Goal: Transaction & Acquisition: Subscribe to service/newsletter

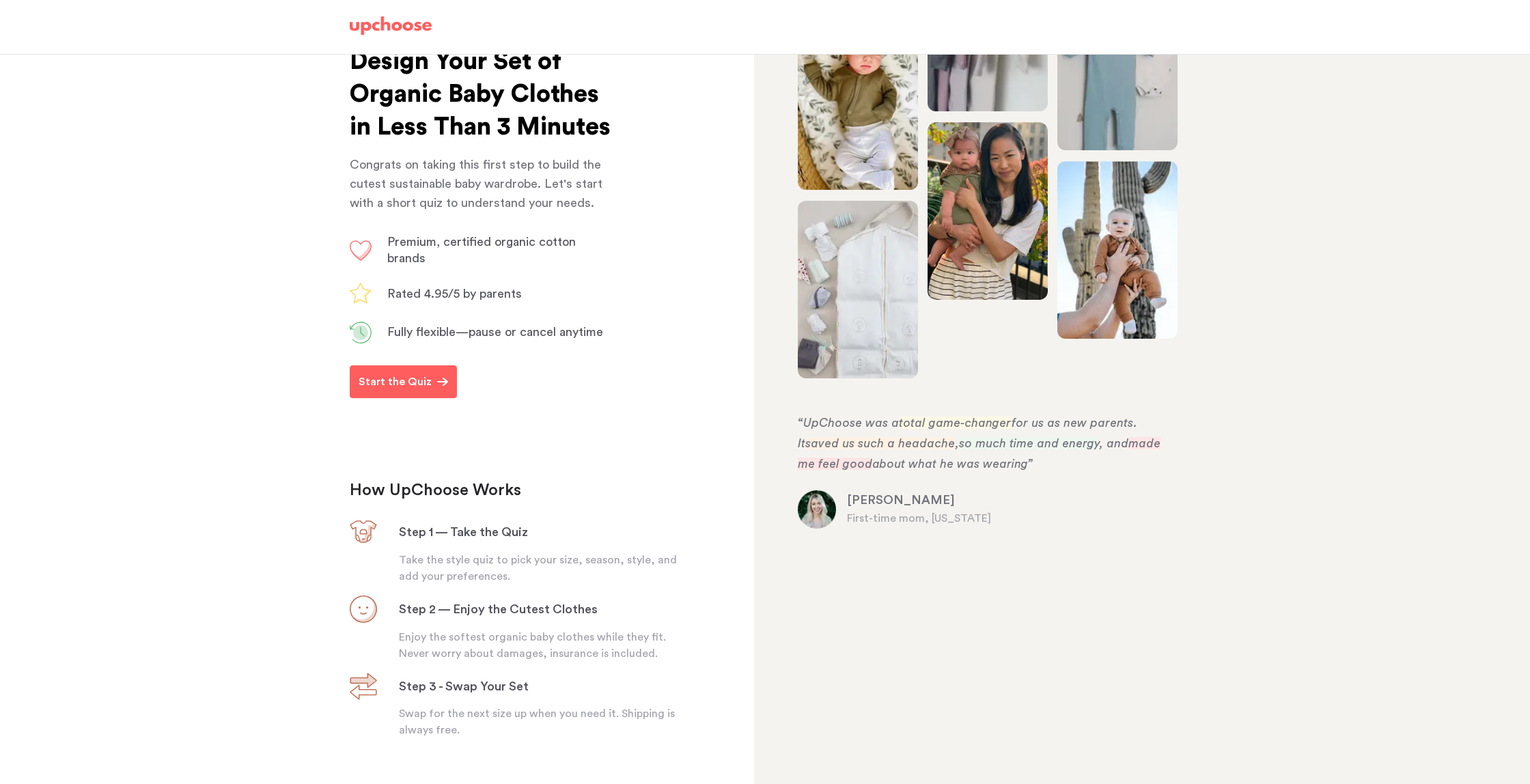
scroll to position [92, 0]
click at [371, 389] on p "Start the Quiz" at bounding box center [395, 381] width 73 height 16
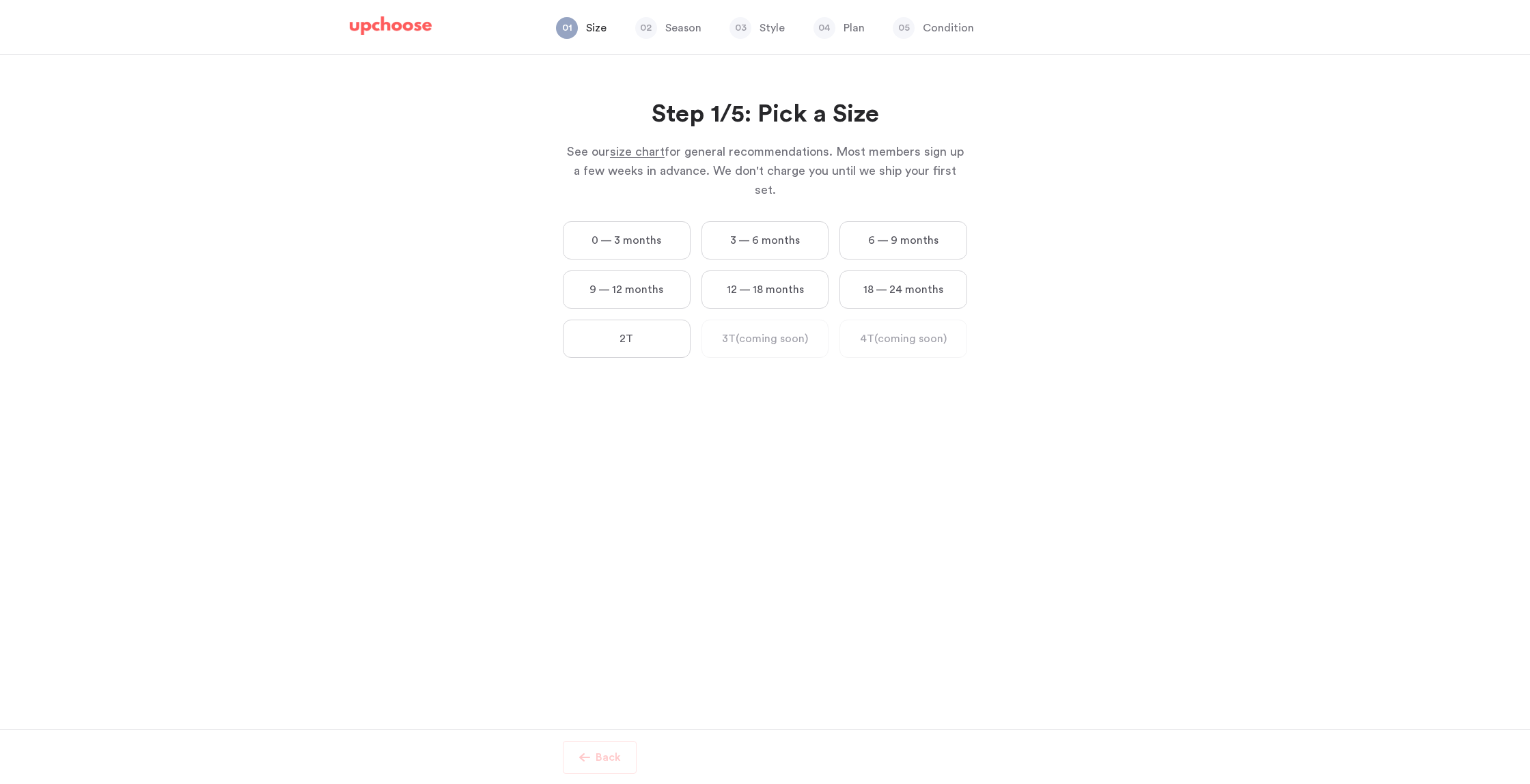
click at [620, 157] on span "size chart" at bounding box center [637, 151] width 54 height 12
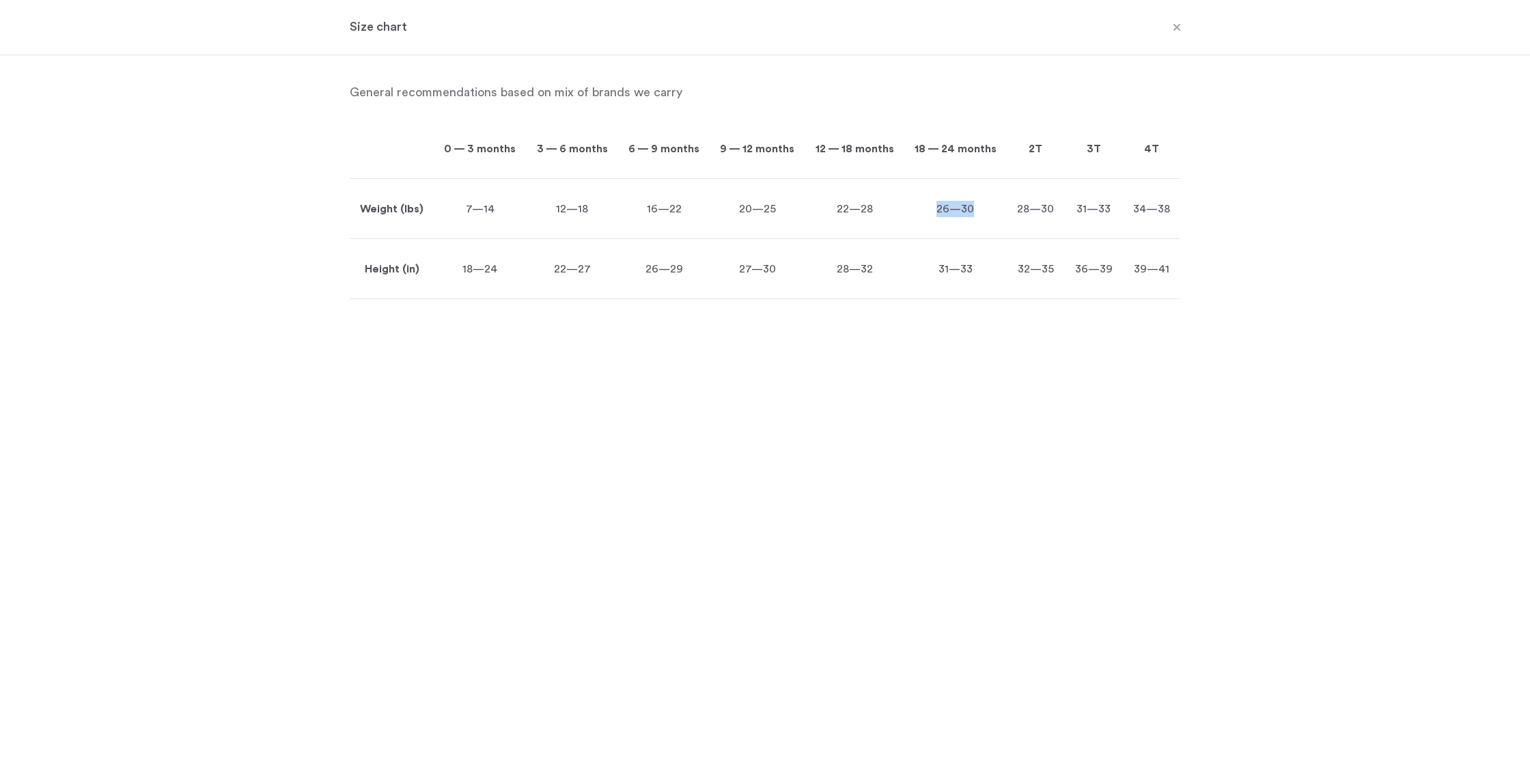
drag, startPoint x: 935, startPoint y: 213, endPoint x: 972, endPoint y: 212, distance: 37.0
click at [972, 212] on p "26—30" at bounding box center [955, 209] width 102 height 16
click at [1179, 28] on span at bounding box center [1177, 28] width 18 height 18
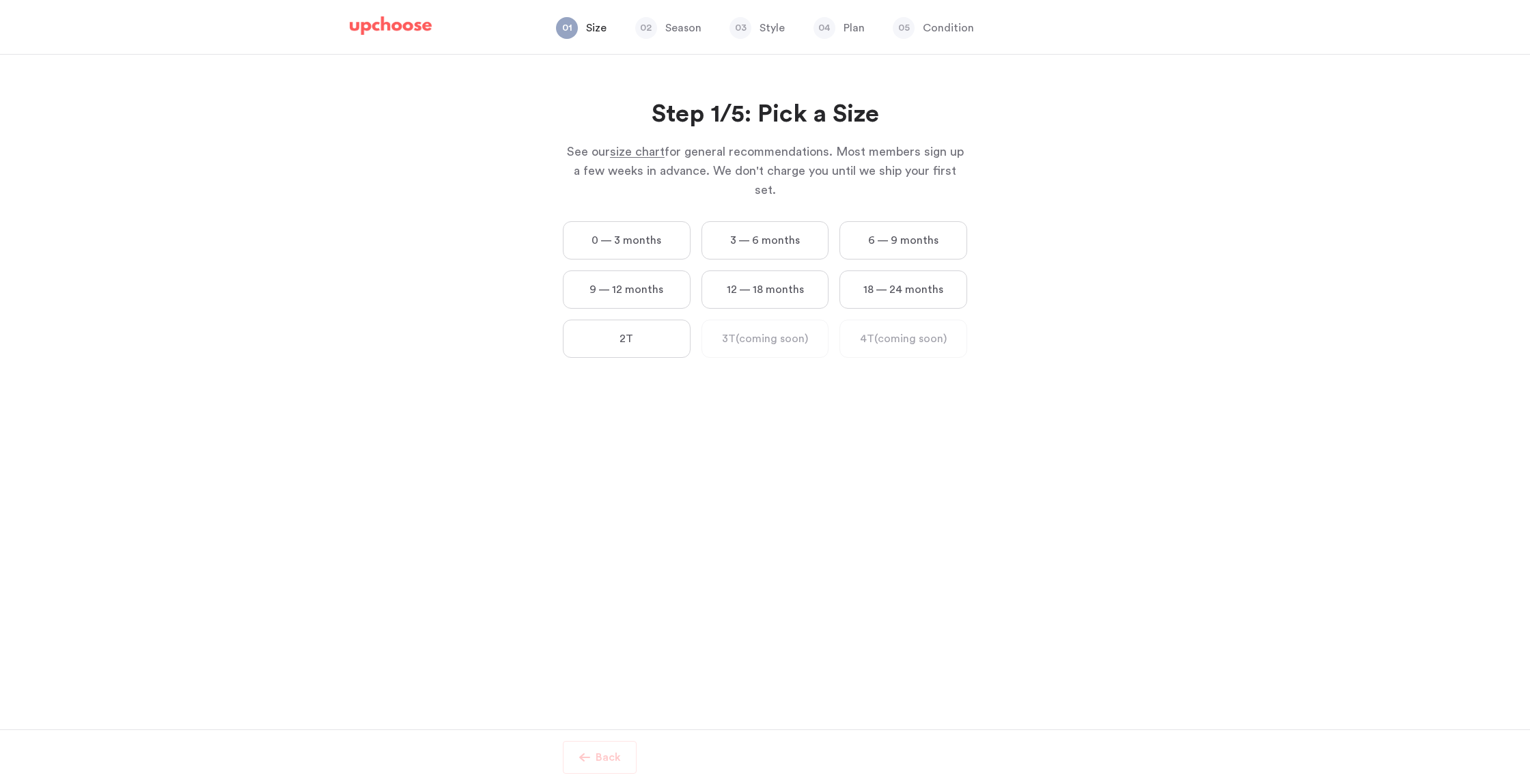
click at [880, 279] on label "18 — 24 months" at bounding box center [903, 289] width 128 height 38
click at [0, 0] on months "18 — 24 months" at bounding box center [0, 0] width 0 height 0
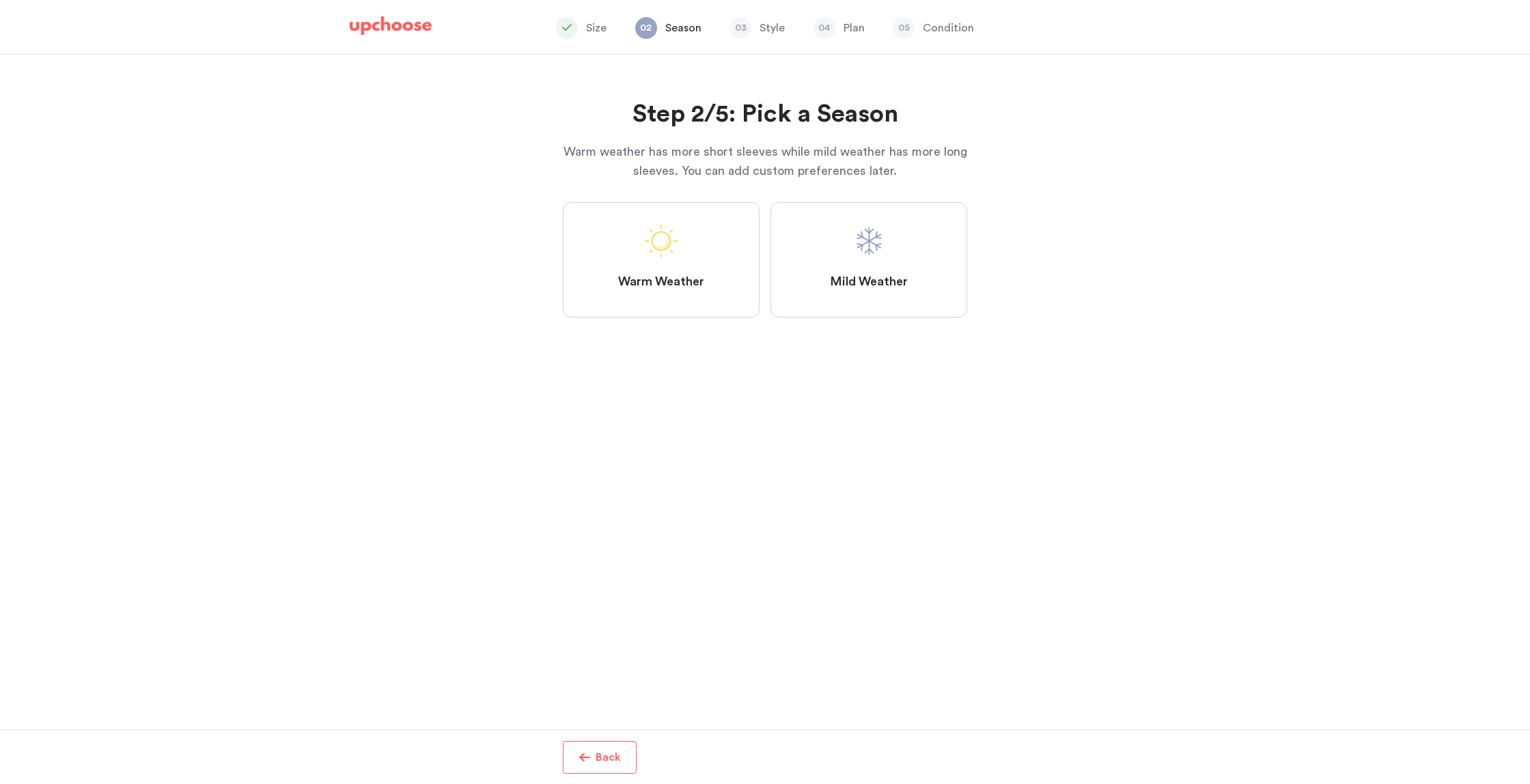
click at [840, 297] on label "Mild Weather" at bounding box center [869, 259] width 197 height 116
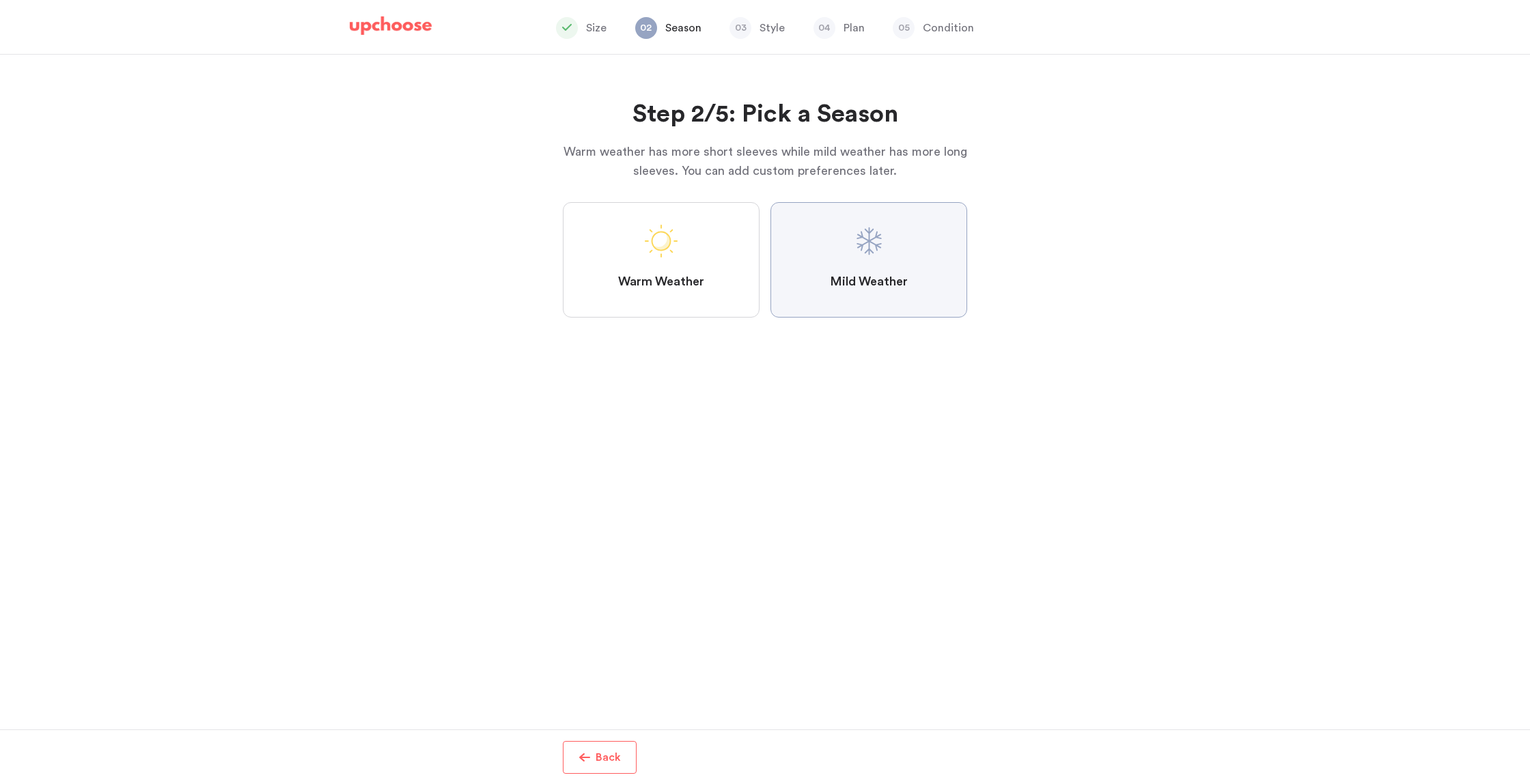
click at [0, 0] on Weather "Mild Weather" at bounding box center [0, 0] width 0 height 0
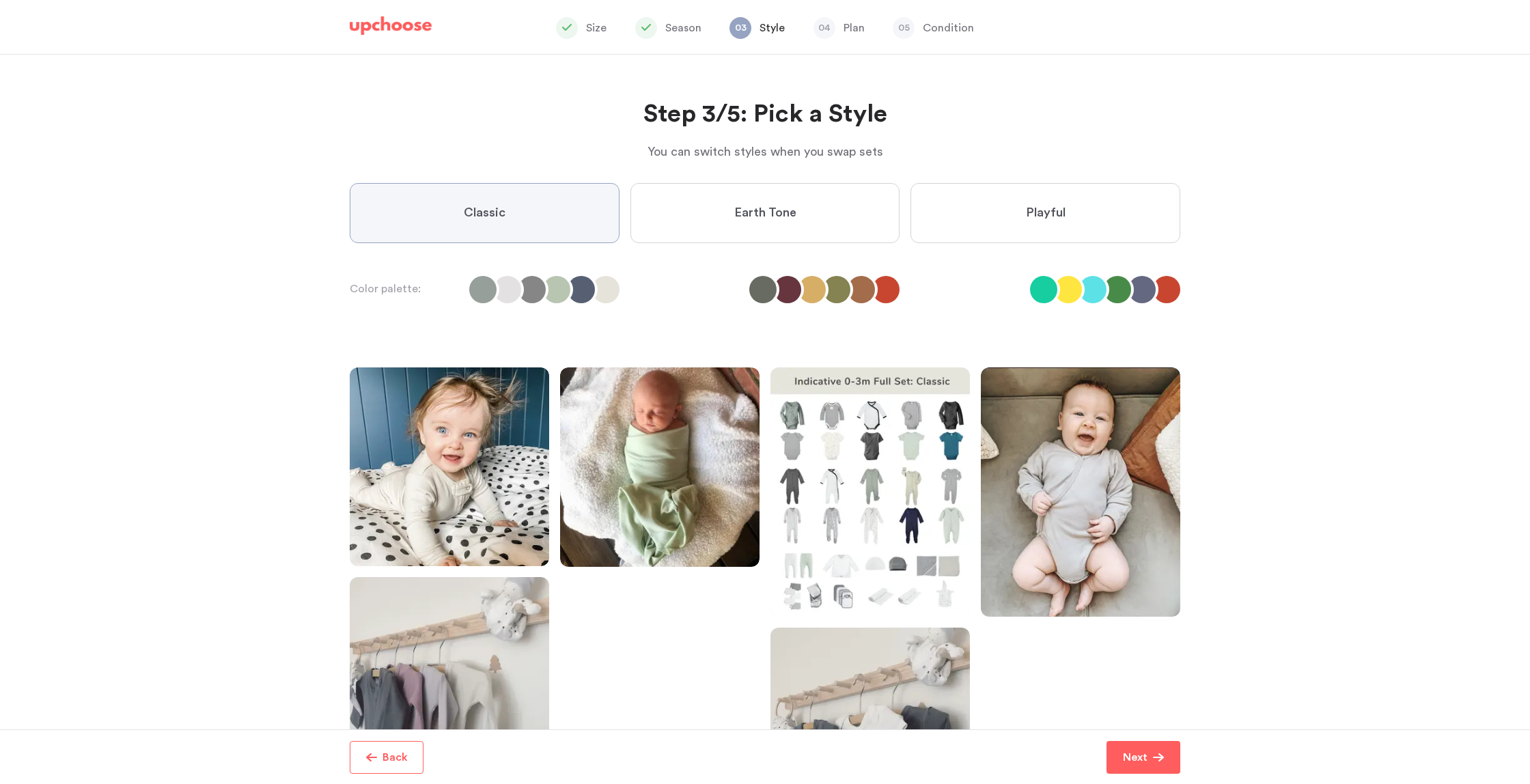
click at [1076, 292] on li at bounding box center [1068, 289] width 28 height 28
click at [1045, 235] on label "Playful" at bounding box center [1045, 213] width 270 height 60
click at [0, 0] on input "Playful" at bounding box center [0, 0] width 0 height 0
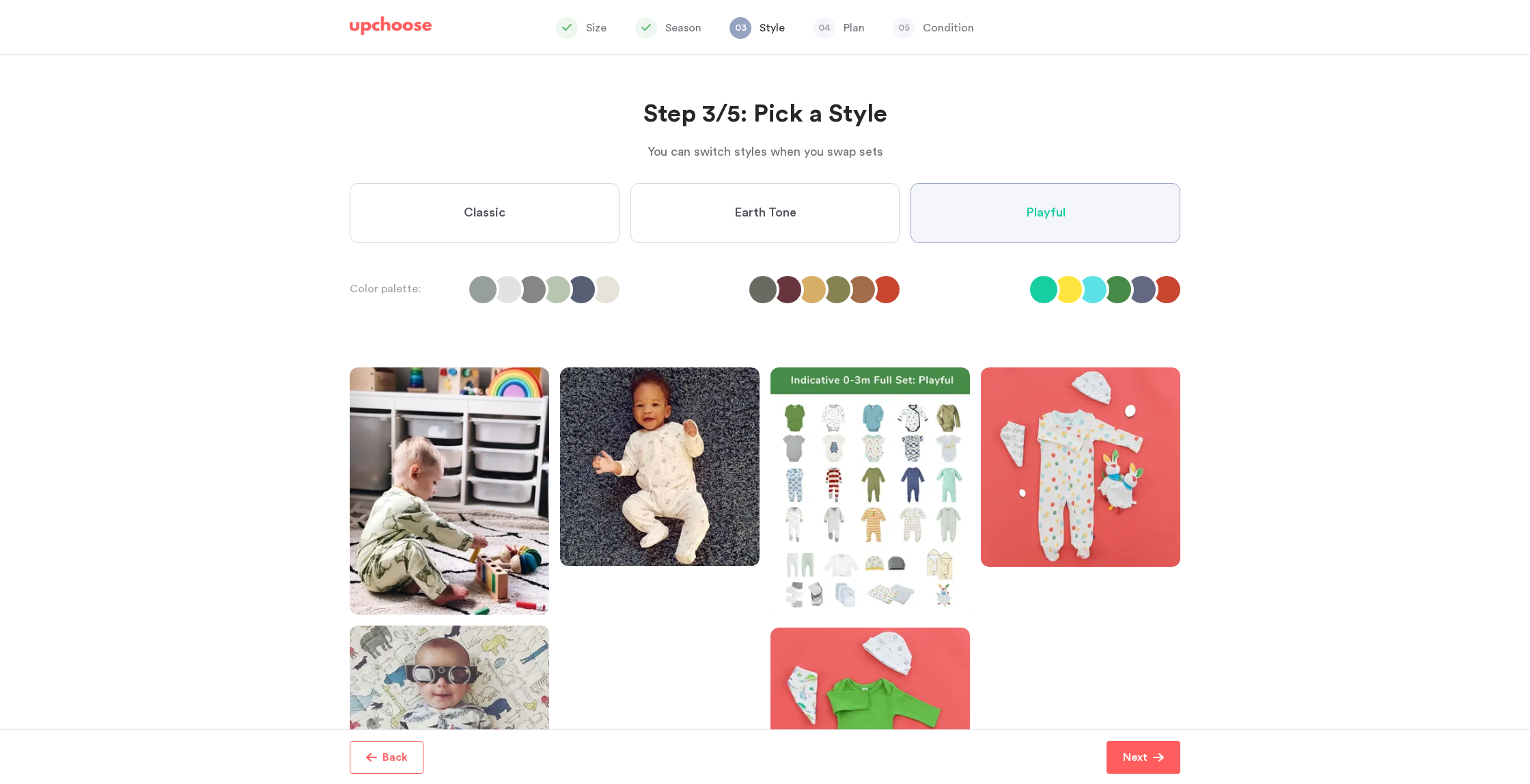
click at [776, 215] on span "Earth Tone" at bounding box center [765, 213] width 62 height 16
click at [0, 0] on Tone "Earth Tone" at bounding box center [0, 0] width 0 height 0
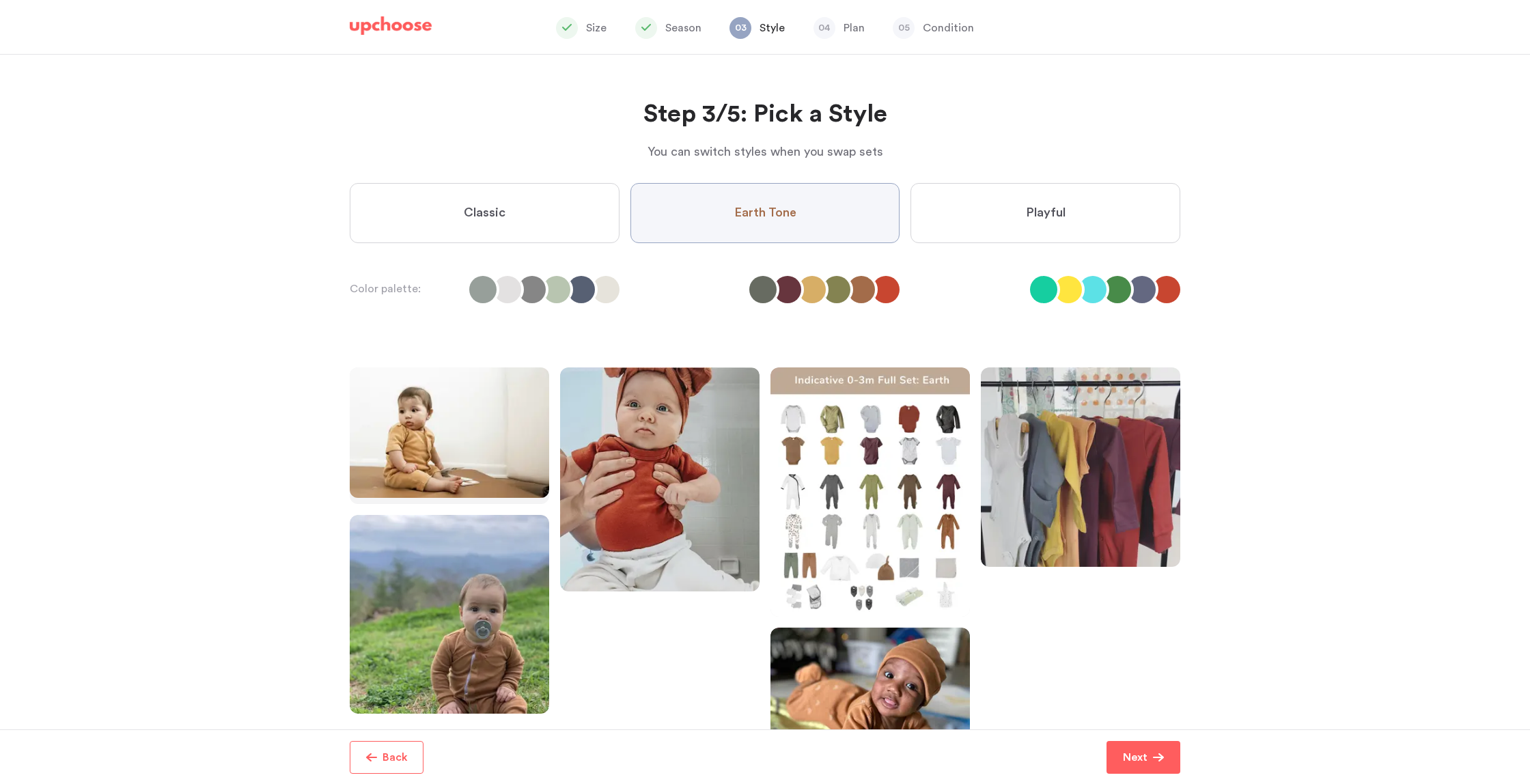
click at [584, 214] on label "Classic" at bounding box center [485, 213] width 270 height 60
click at [0, 0] on input "Classic" at bounding box center [0, 0] width 0 height 0
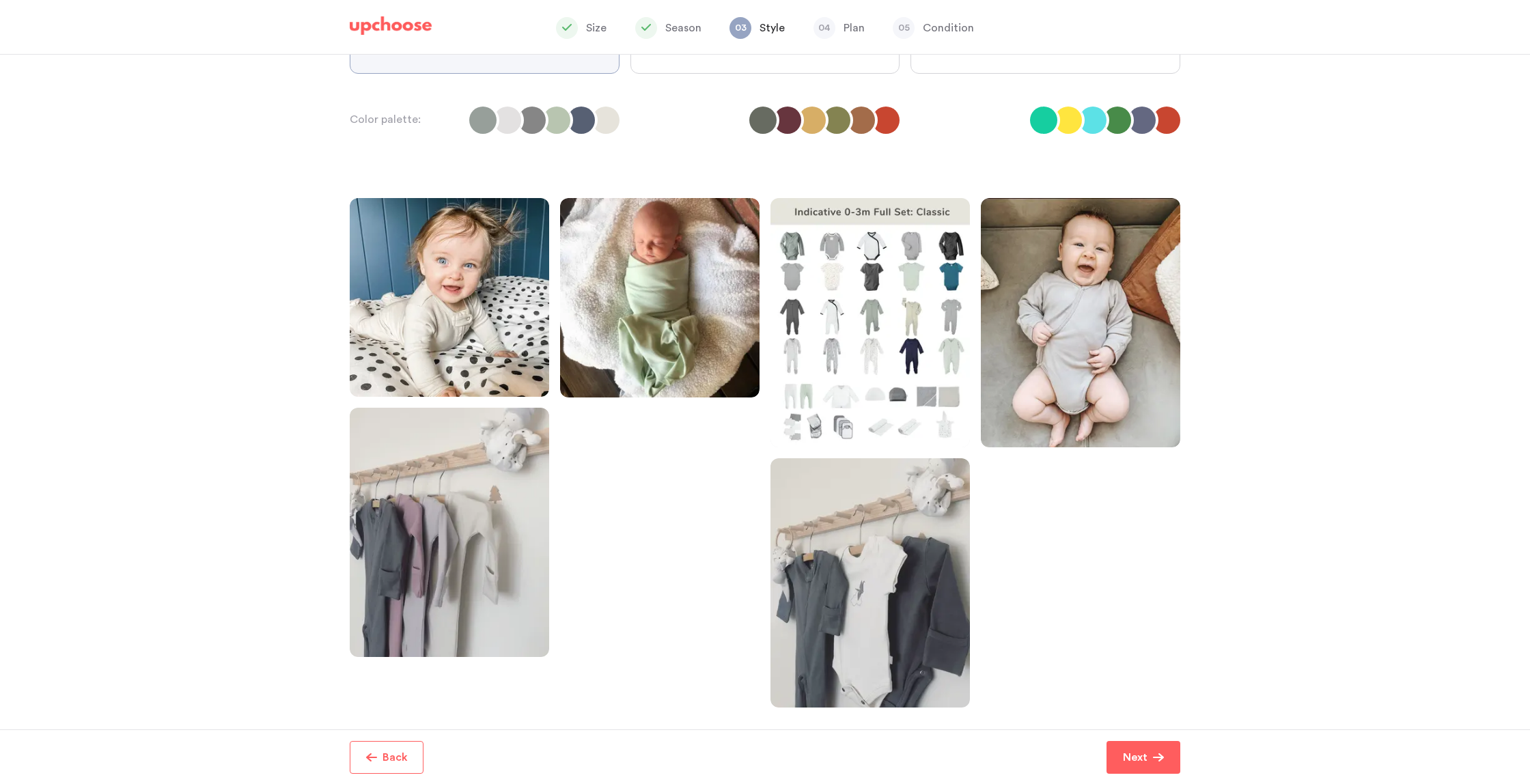
scroll to position [168, 0]
drag, startPoint x: 1118, startPoint y: 120, endPoint x: 1115, endPoint y: 114, distance: 6.7
click at [1118, 119] on li at bounding box center [1117, 121] width 28 height 28
click at [1040, 78] on div "Playful" at bounding box center [1045, 49] width 270 height 71
click at [1036, 71] on label "Playful" at bounding box center [1045, 44] width 270 height 60
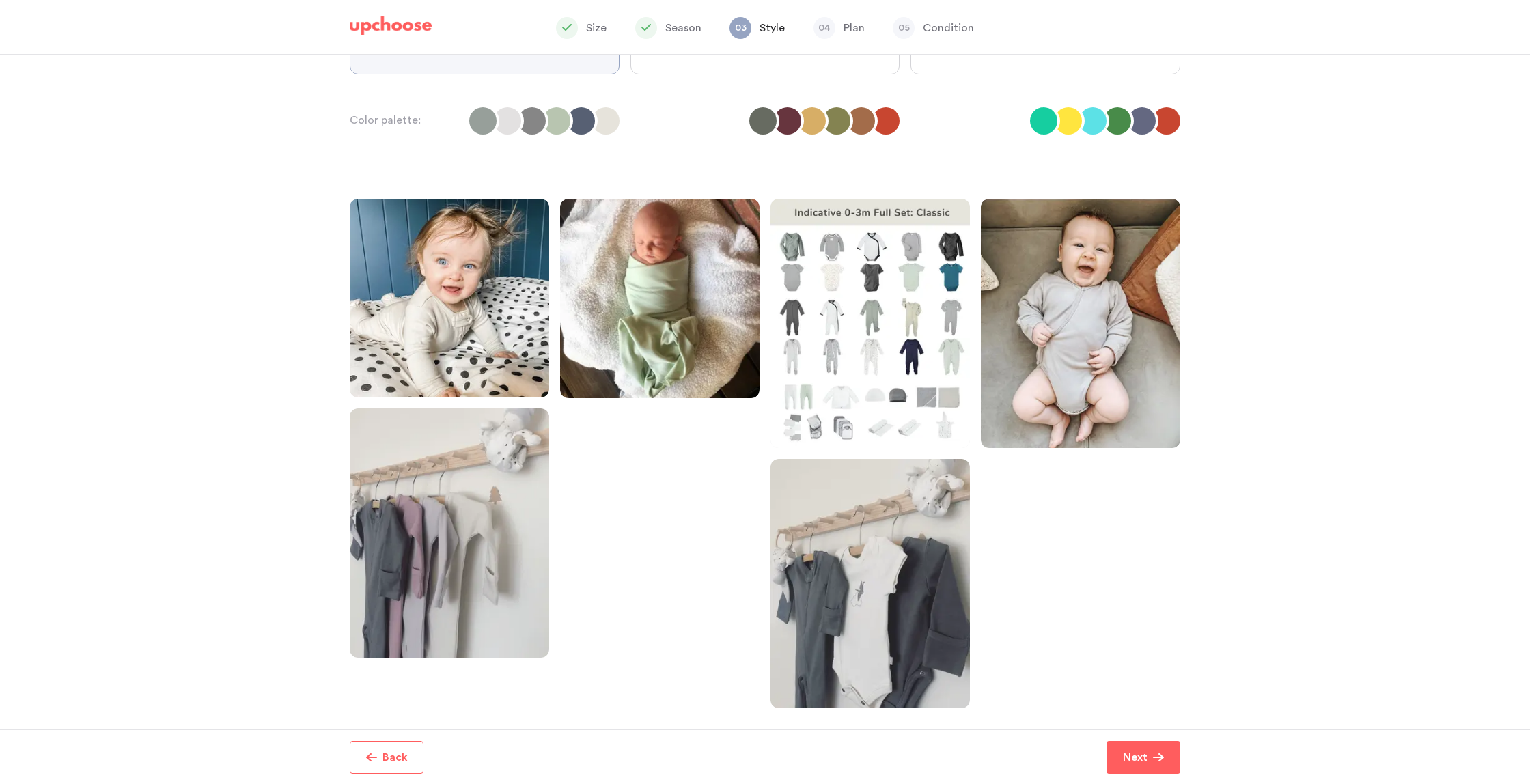
click at [0, 0] on input "Playful" at bounding box center [0, 0] width 0 height 0
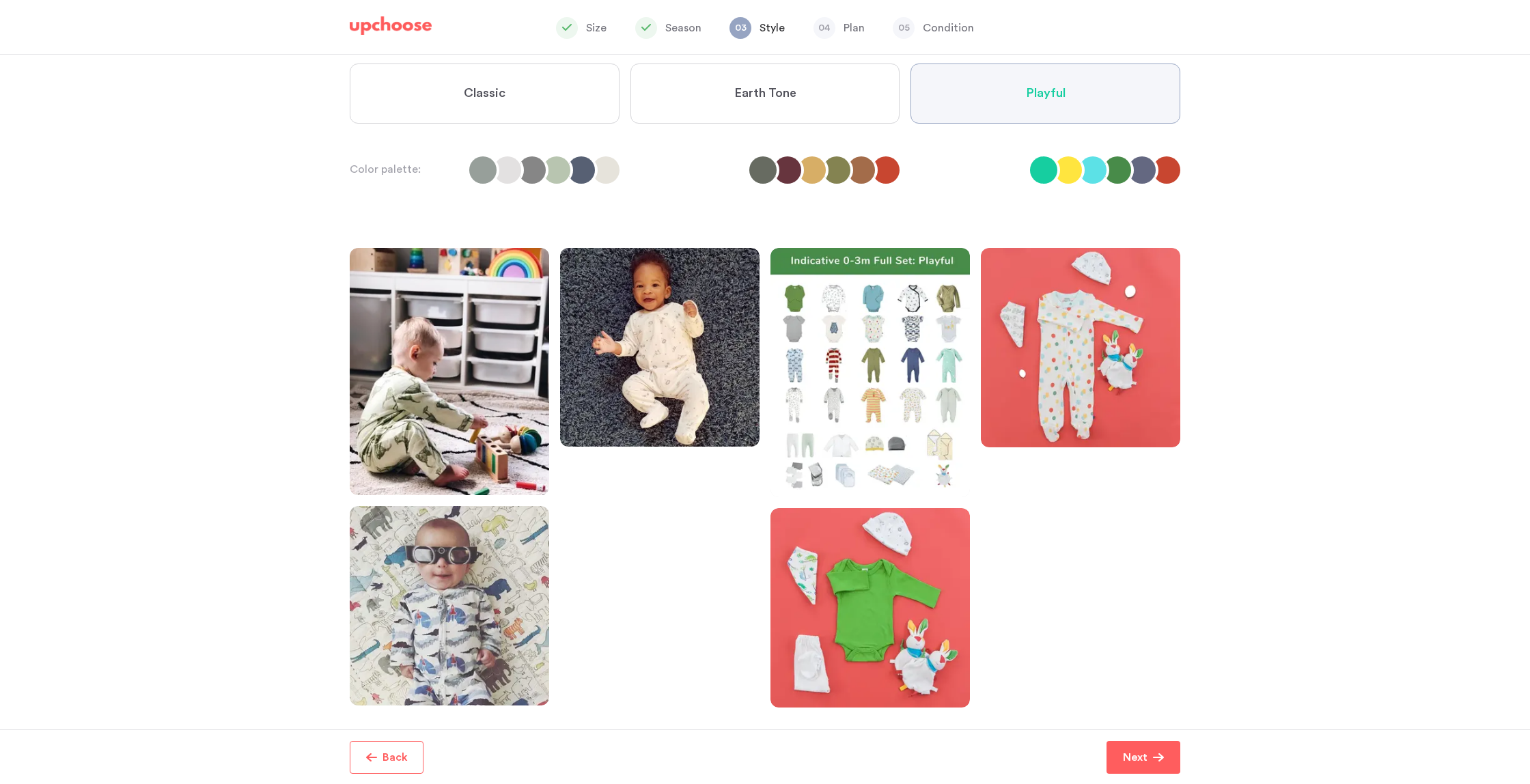
click at [1133, 765] on button "Next" at bounding box center [1143, 757] width 74 height 33
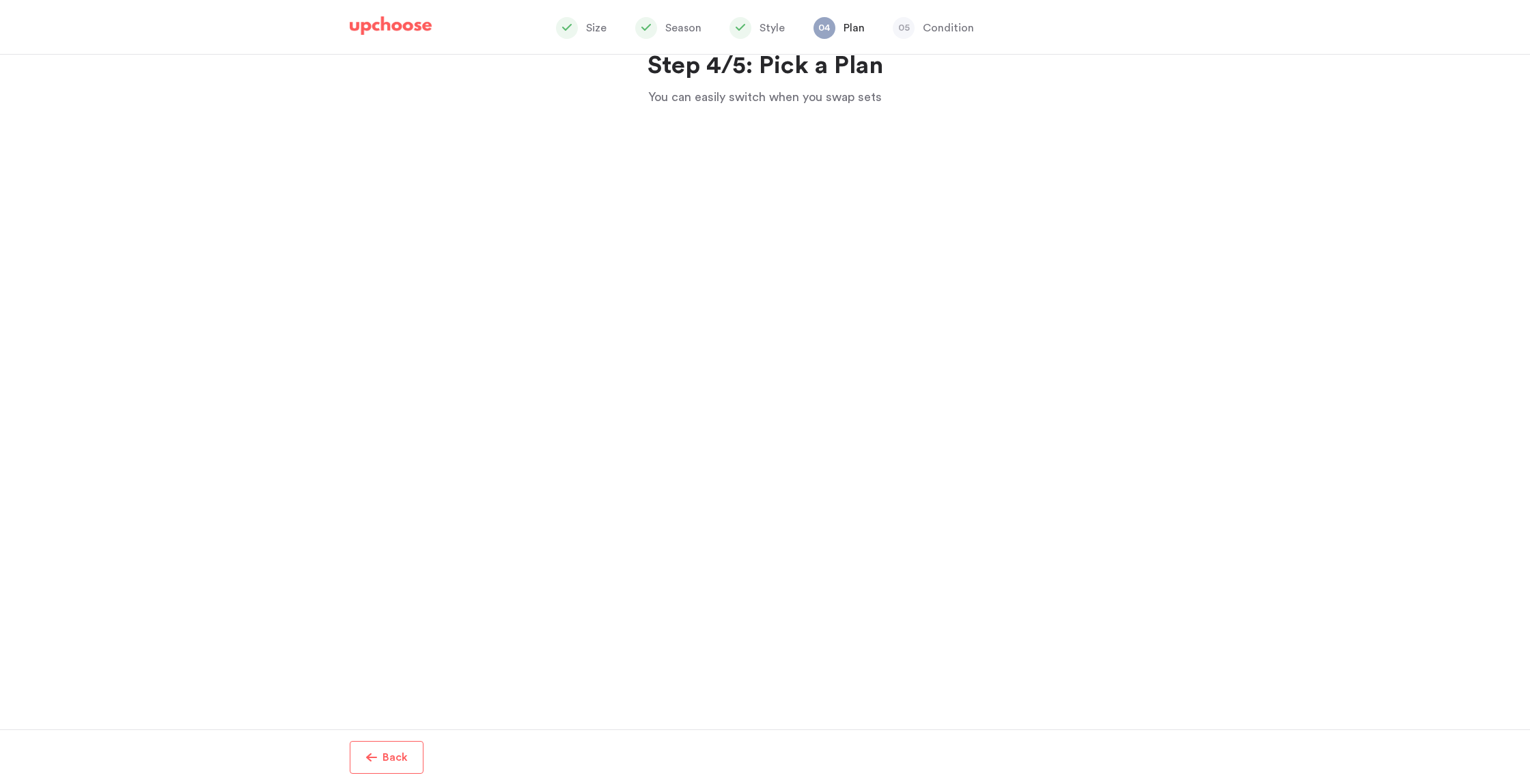
scroll to position [62, 0]
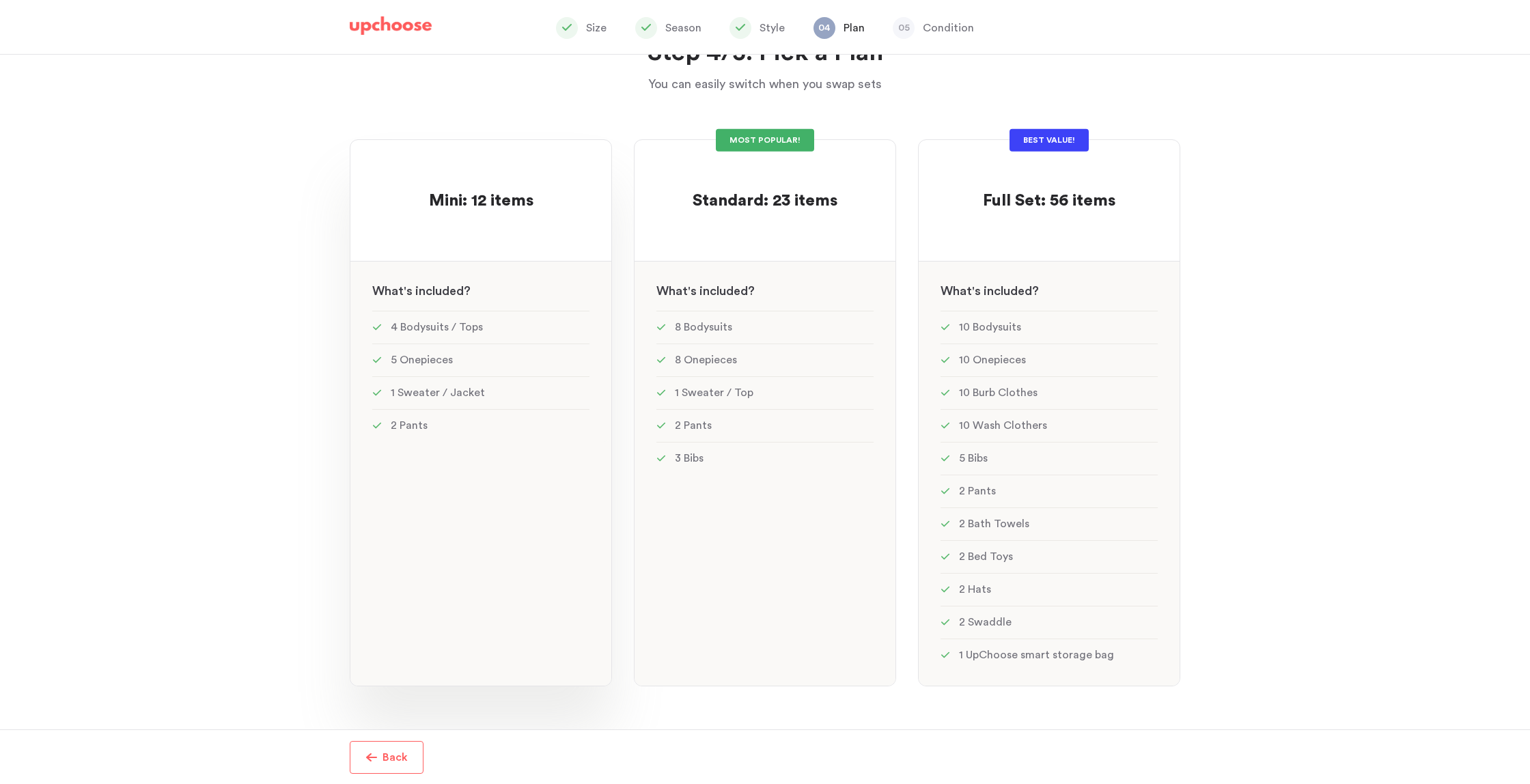
click at [476, 530] on div "Mini: 12 items Mini: 12 items See w W hat's included ? 4 Bodysuits / Tops 5 One…" at bounding box center [481, 413] width 262 height 547
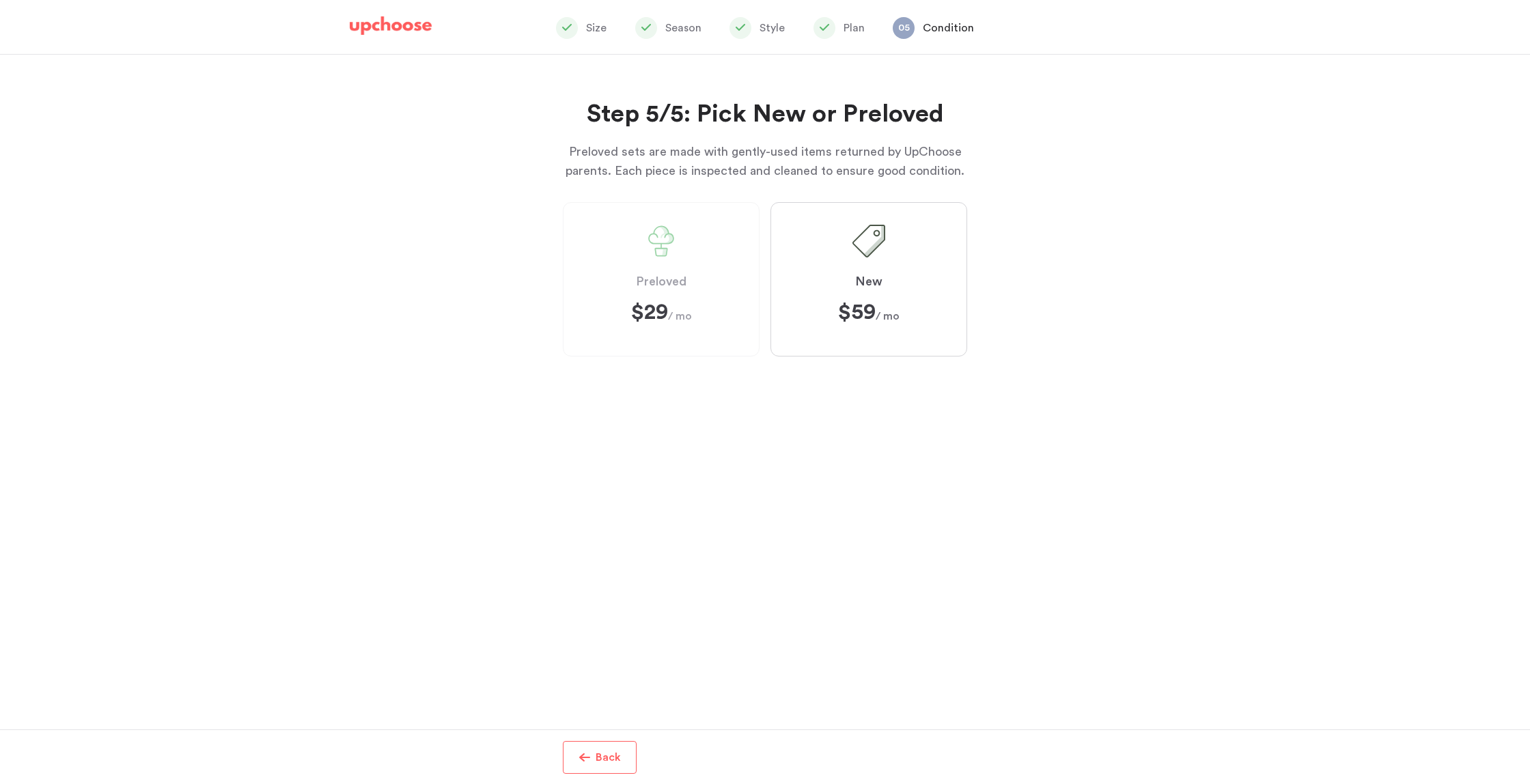
click at [700, 329] on label "Preloved $29 $29 / mo" at bounding box center [661, 279] width 197 height 154
click at [599, 338] on label "Preloved $29 $29 / mo" at bounding box center [661, 279] width 197 height 154
click at [932, 335] on label "New $59 $59 / mo" at bounding box center [869, 279] width 197 height 154
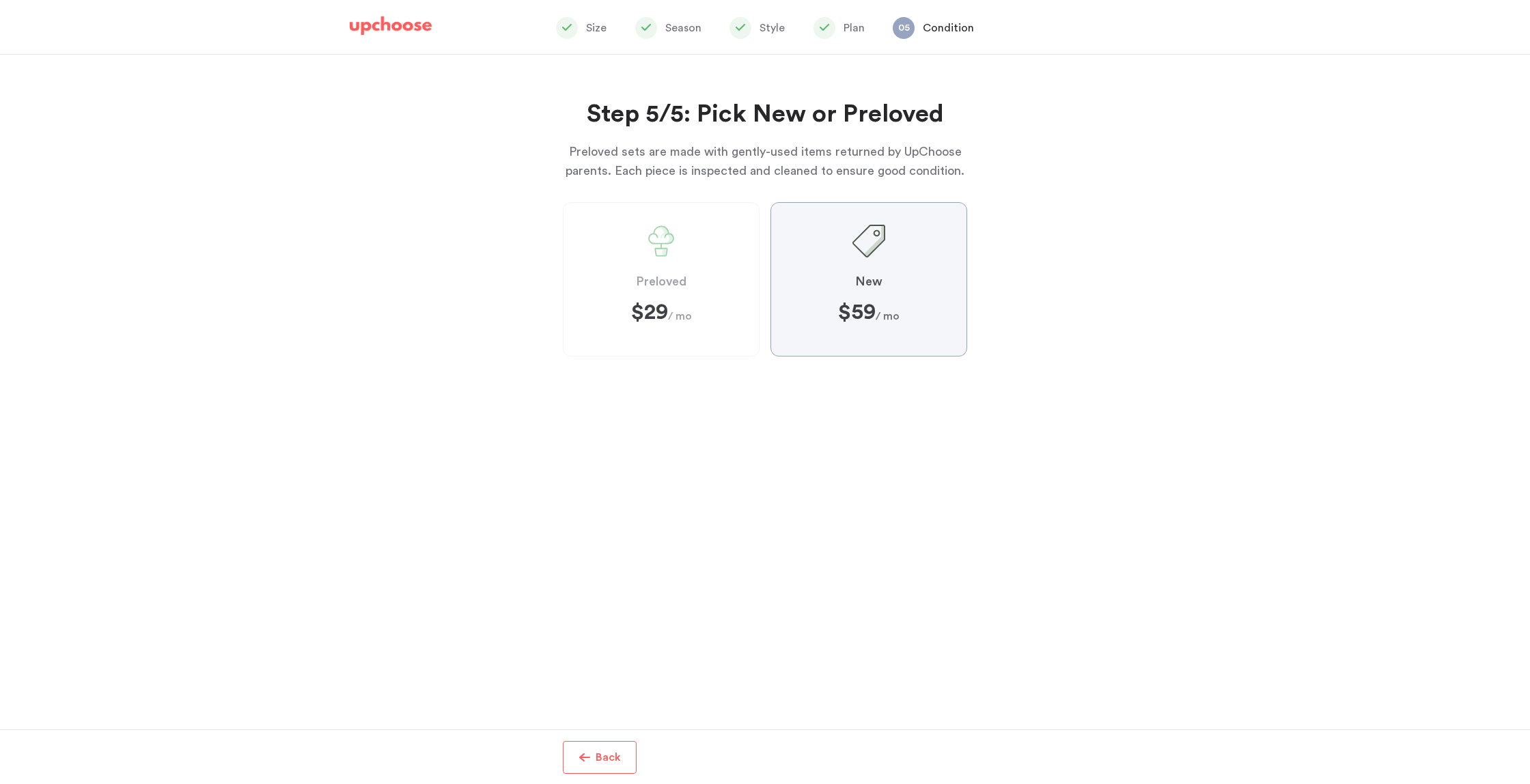
click at [0, 0] on input "New $59 $59 / mo" at bounding box center [0, 0] width 0 height 0
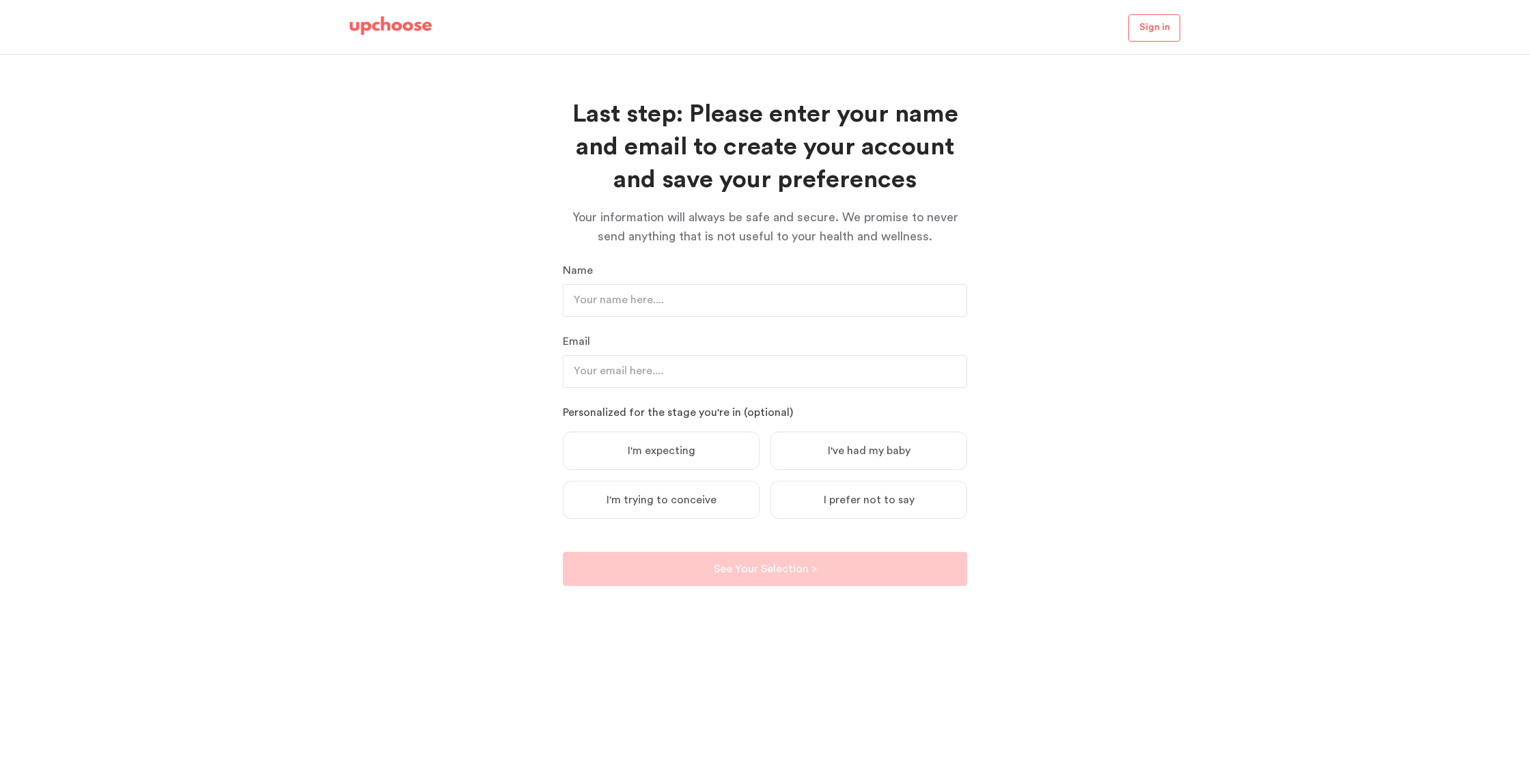
scroll to position [12, 0]
click at [602, 313] on input "text" at bounding box center [765, 300] width 404 height 33
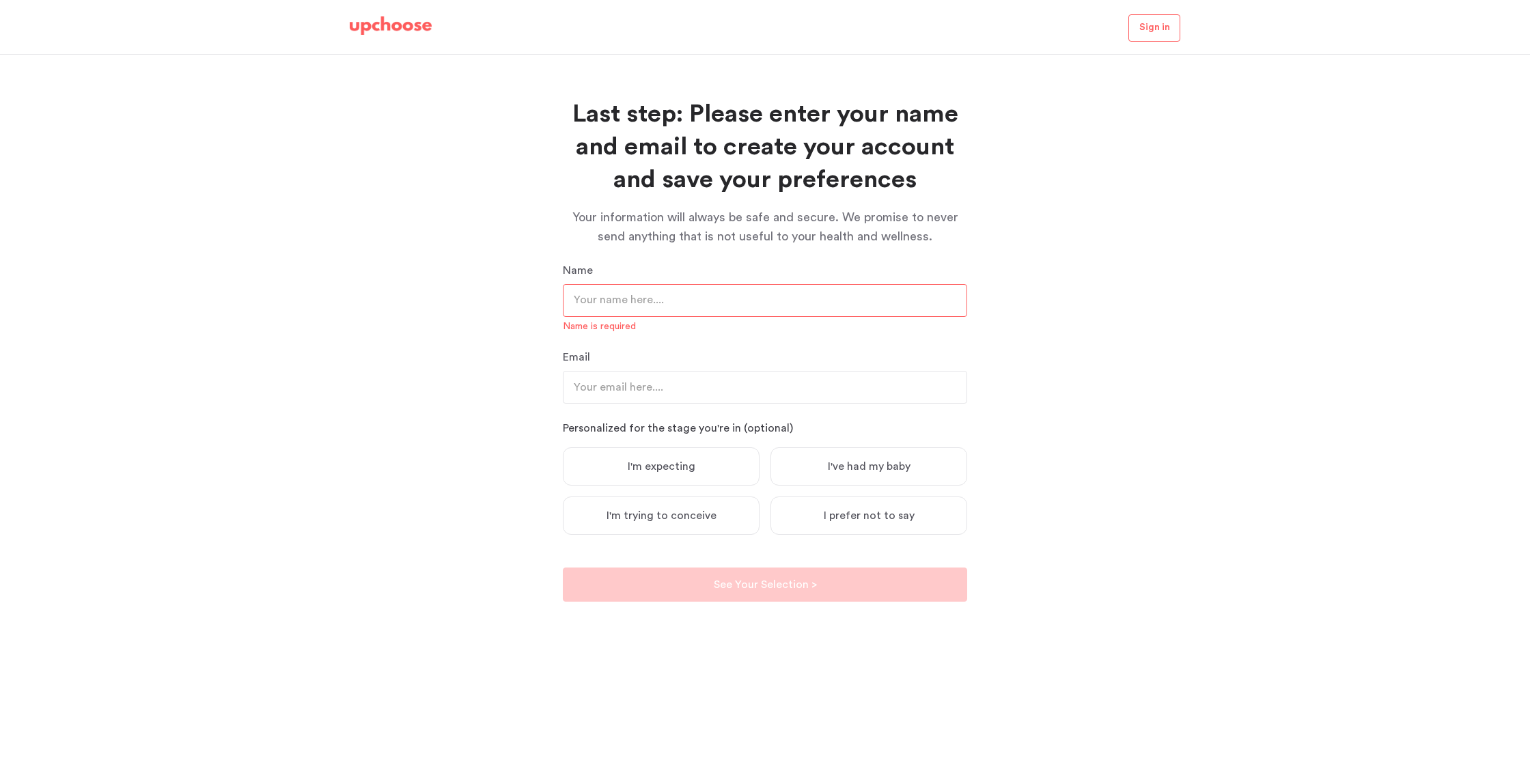
click at [394, 22] on img at bounding box center [391, 26] width 82 height 19
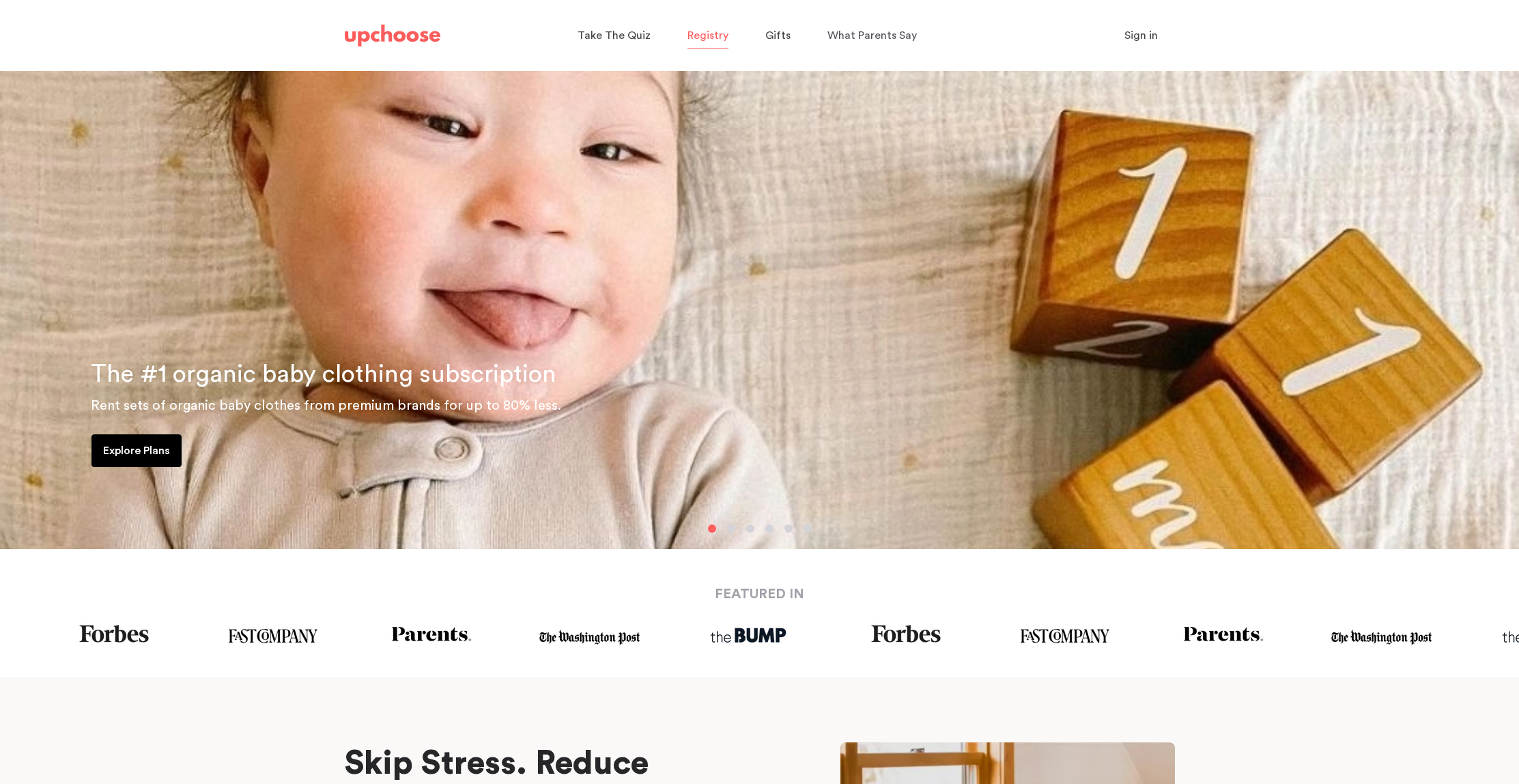
click at [716, 36] on span "Registry" at bounding box center [708, 35] width 41 height 11
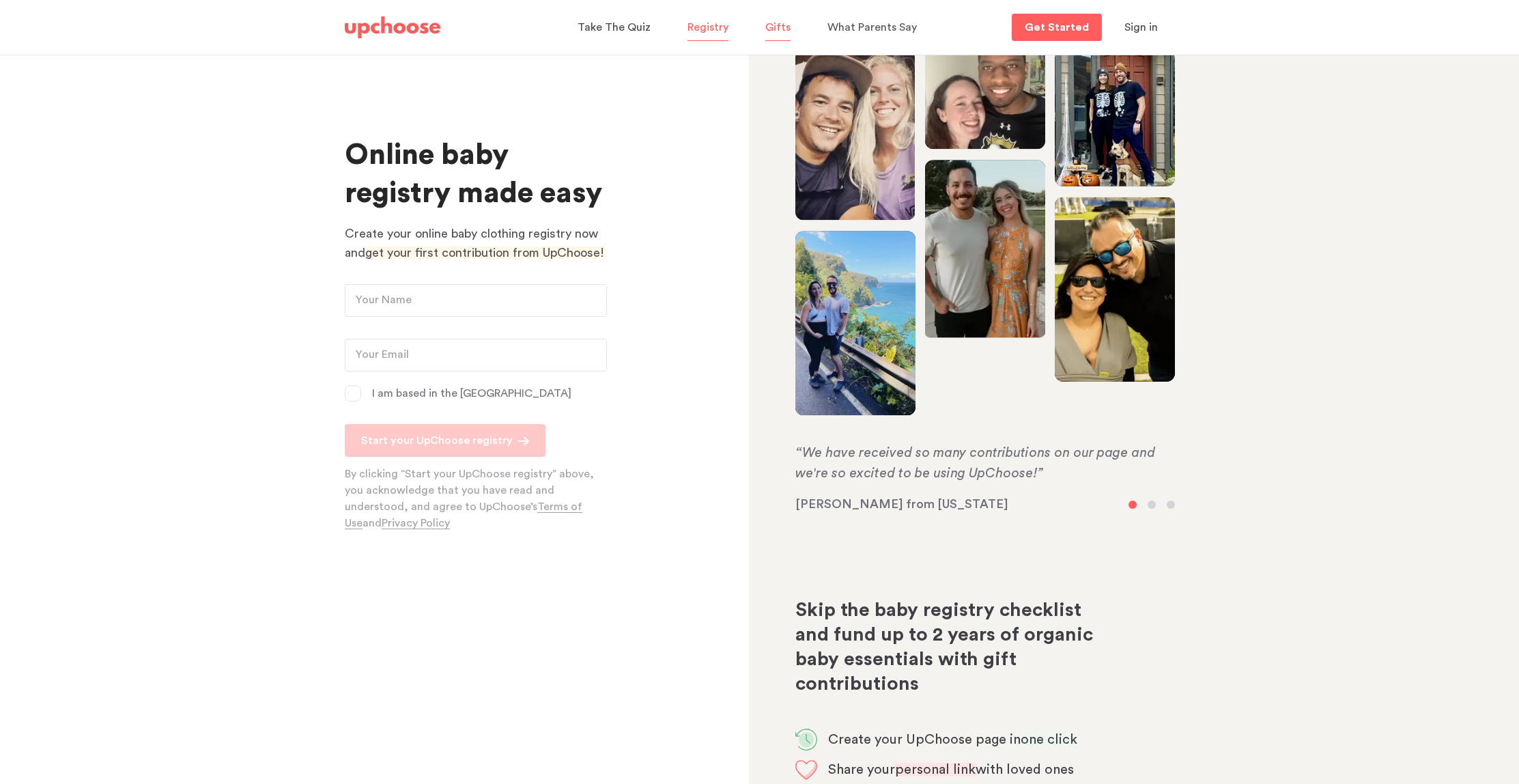
click at [767, 25] on span "Gifts" at bounding box center [778, 27] width 25 height 11
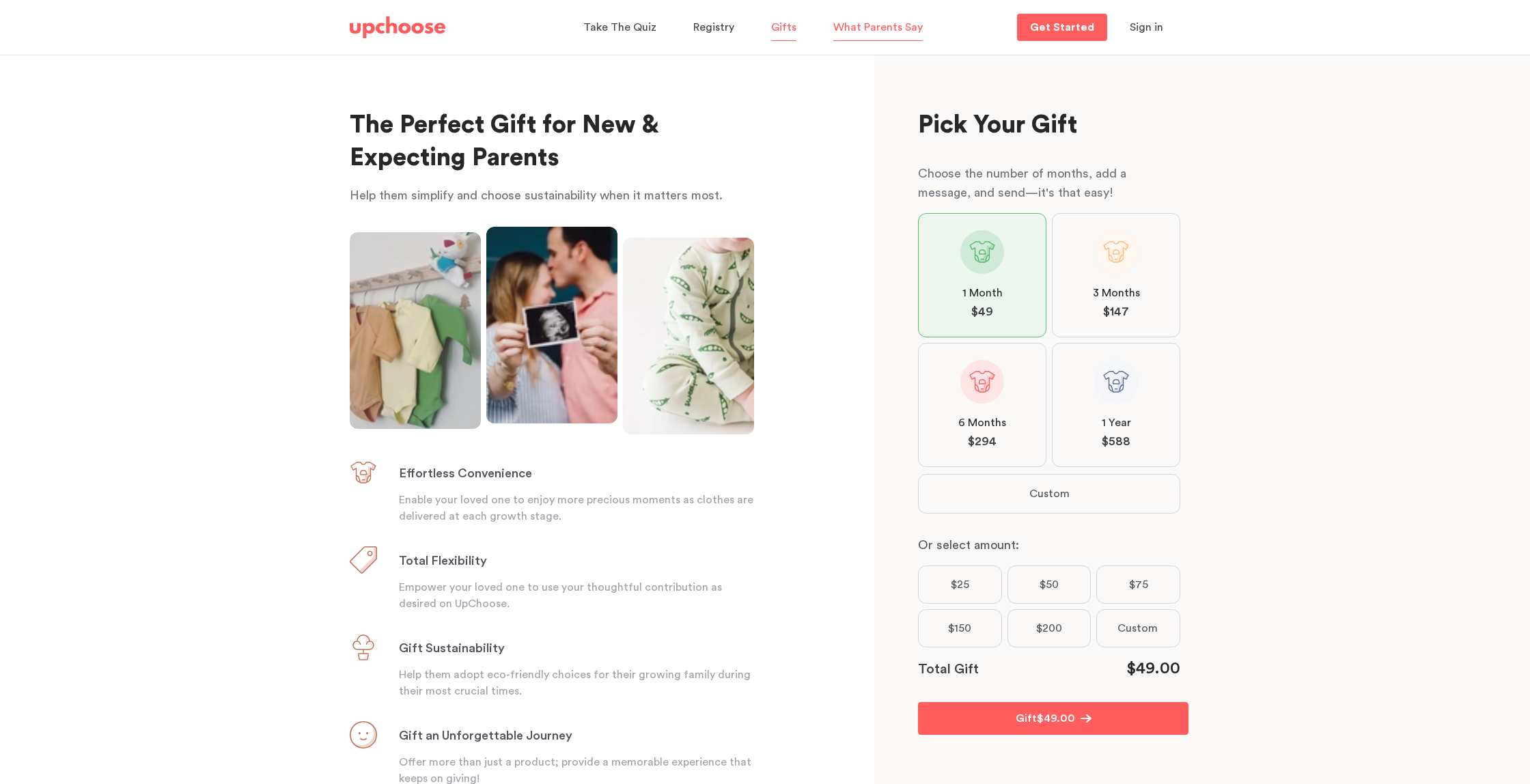
click at [878, 33] on span "What Parents Say" at bounding box center [878, 27] width 89 height 11
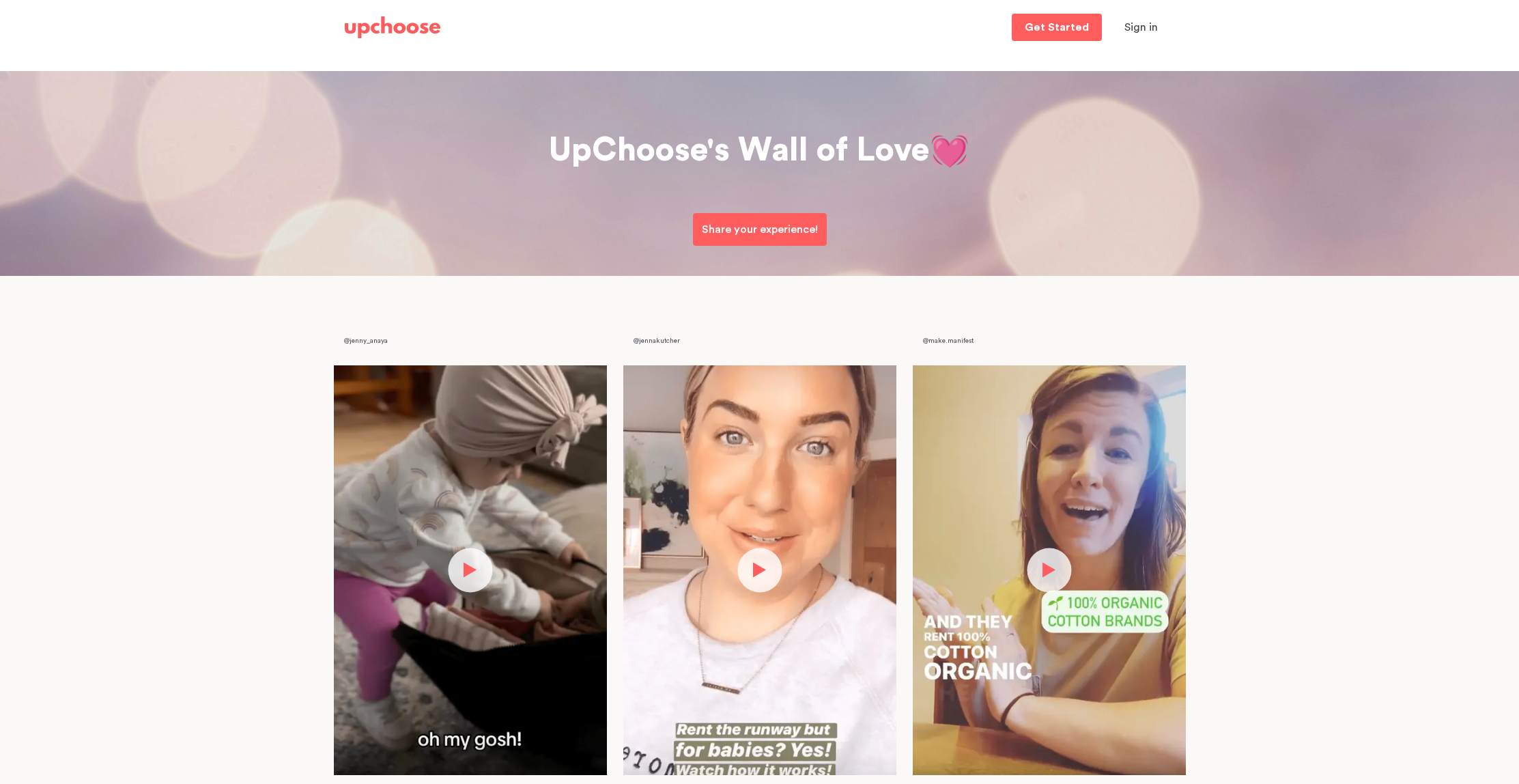
click at [386, 28] on img at bounding box center [393, 27] width 95 height 22
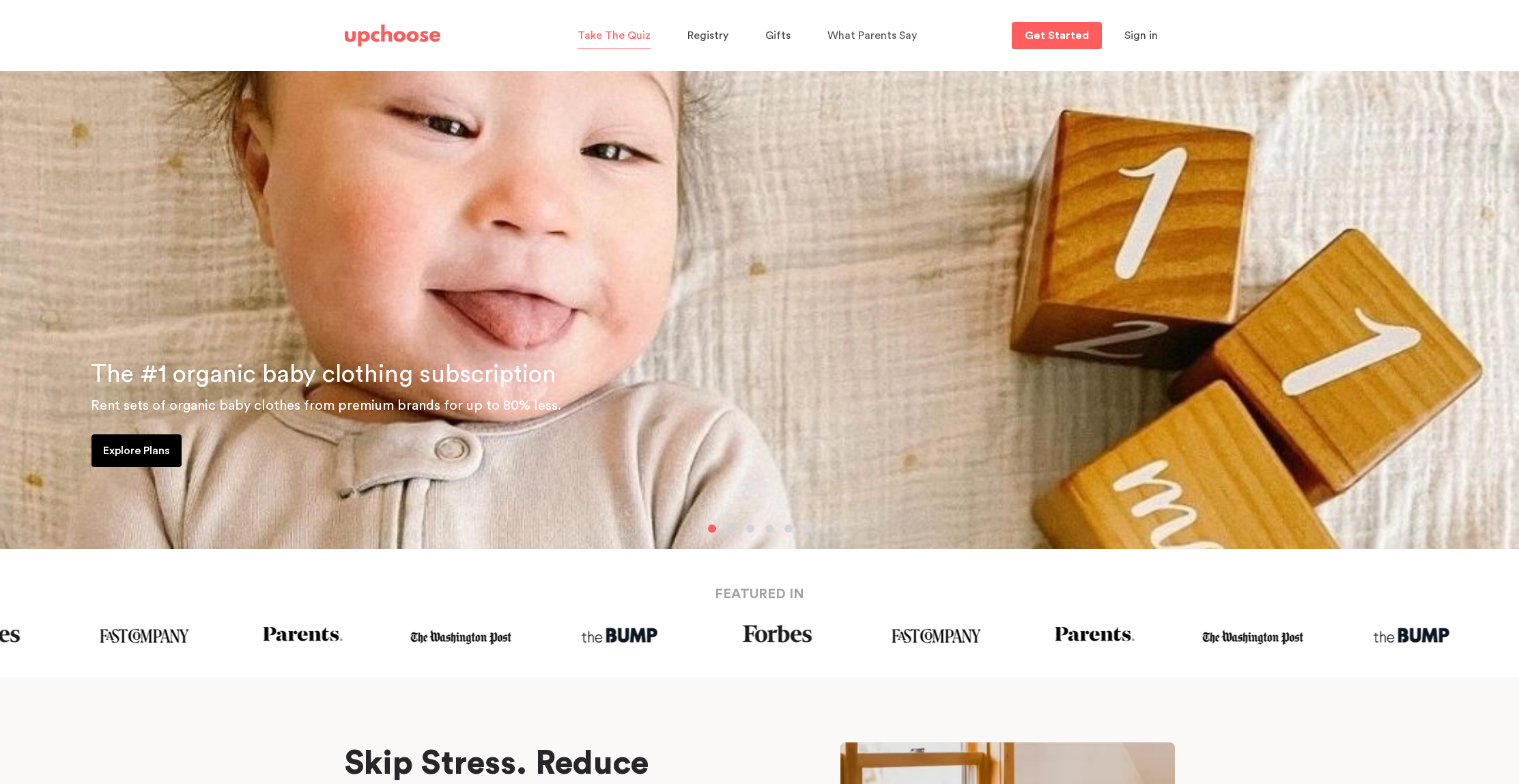
click at [633, 31] on span "Take The Quiz" at bounding box center [614, 35] width 73 height 11
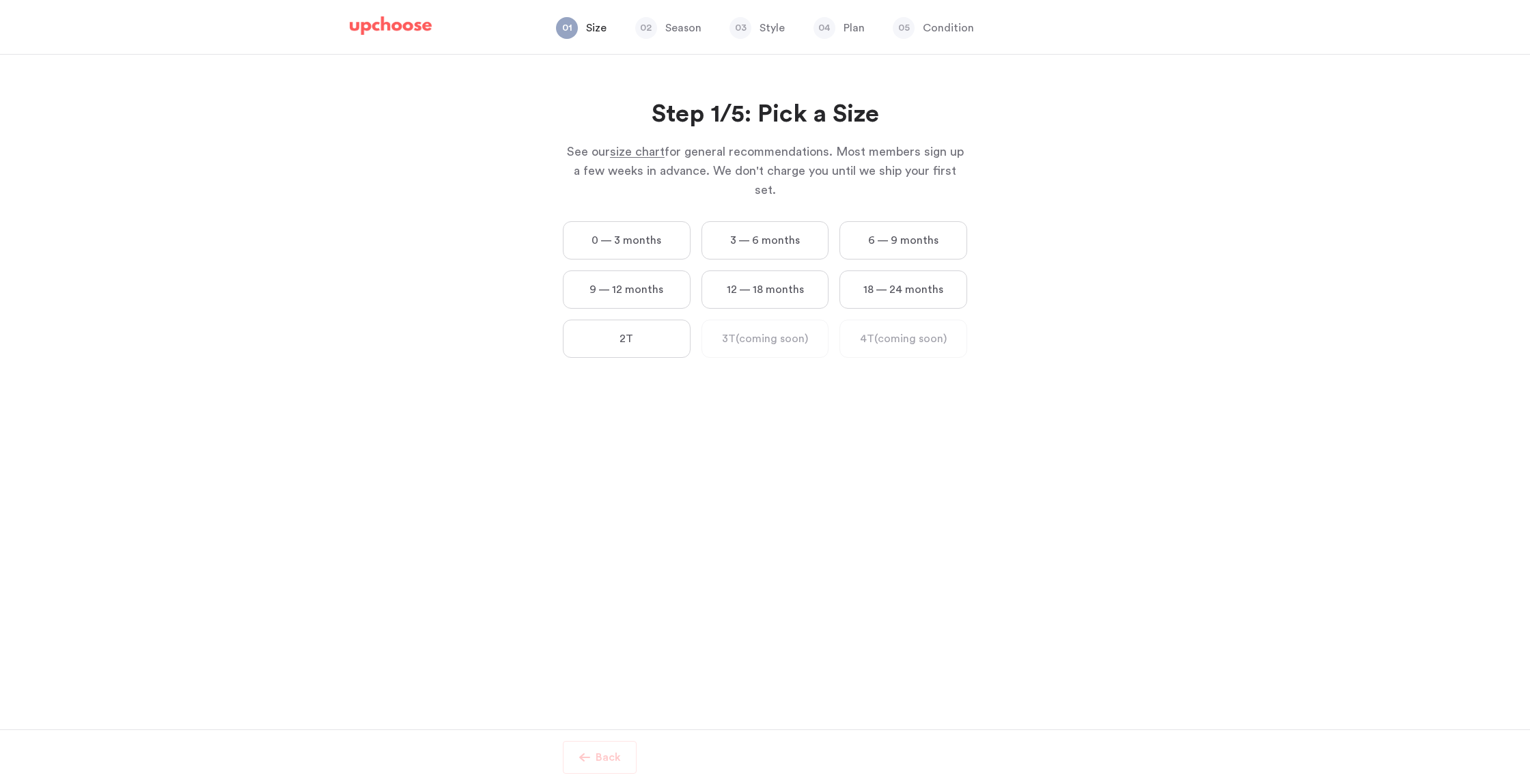
drag, startPoint x: 591, startPoint y: 335, endPoint x: 582, endPoint y: 335, distance: 9.0
click at [591, 335] on label "2T" at bounding box center [626, 338] width 128 height 38
click at [0, 0] on input "2T" at bounding box center [0, 0] width 0 height 0
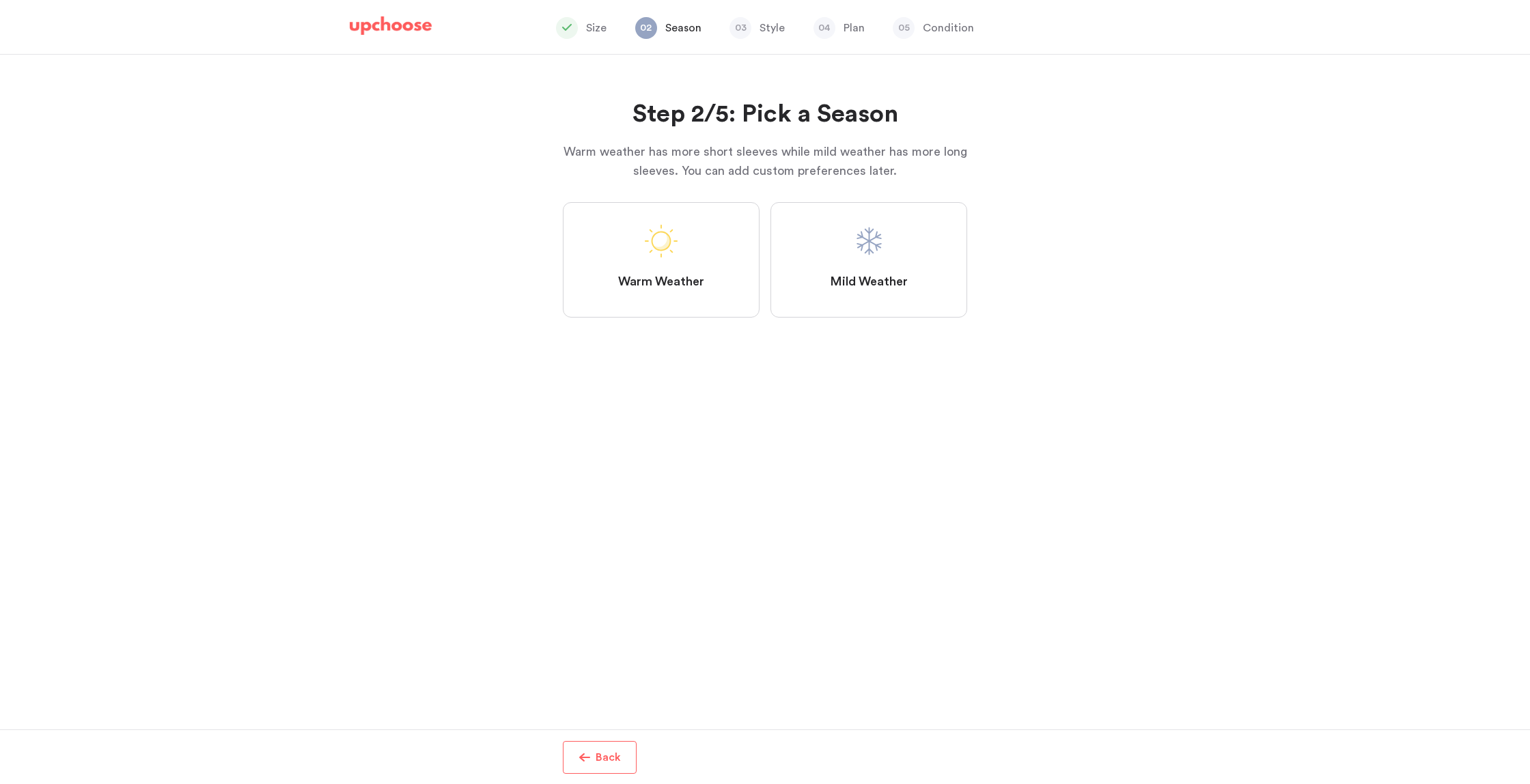
click at [814, 304] on label "Mild Weather" at bounding box center [869, 259] width 197 height 116
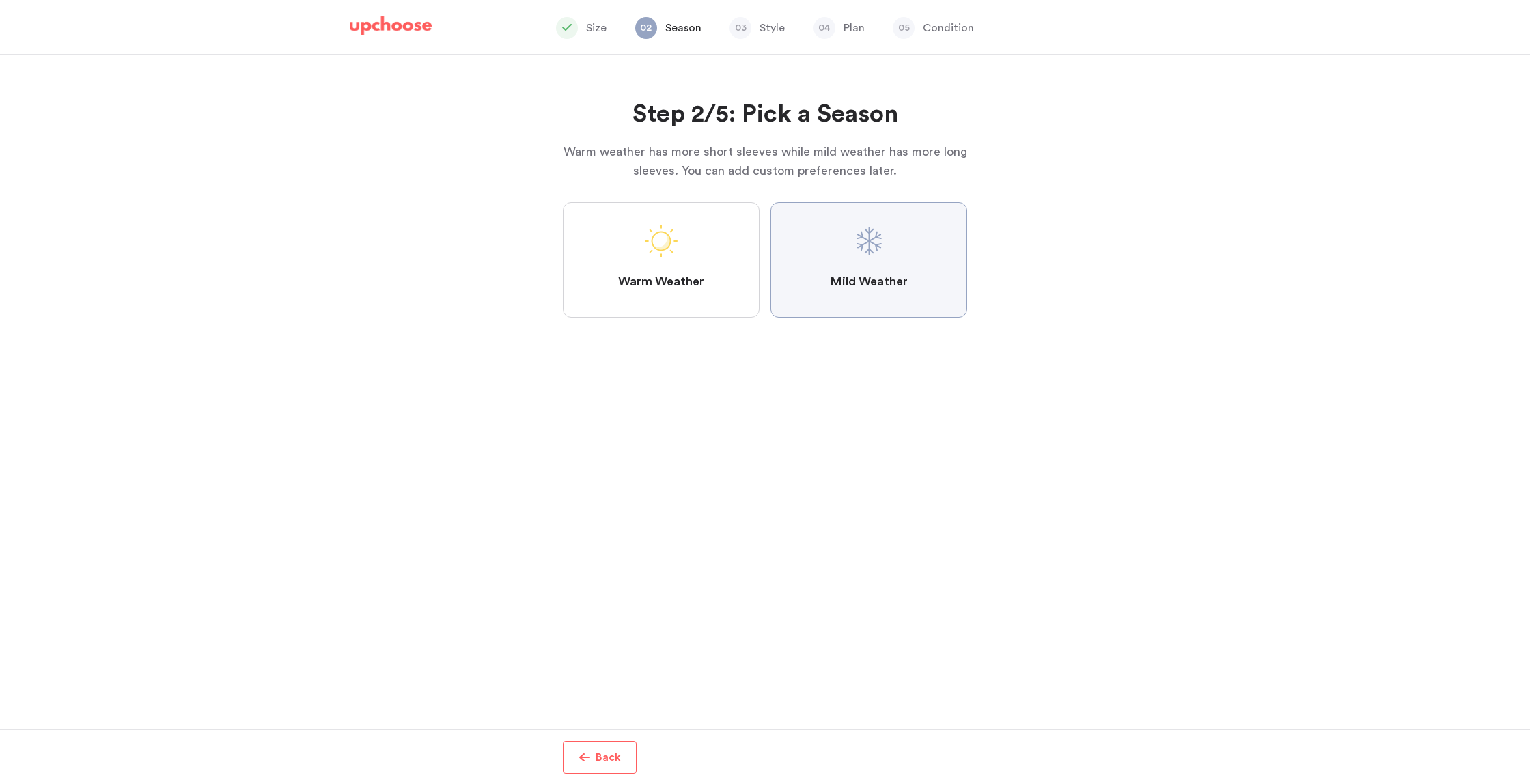
click at [0, 0] on Weather "Mild Weather" at bounding box center [0, 0] width 0 height 0
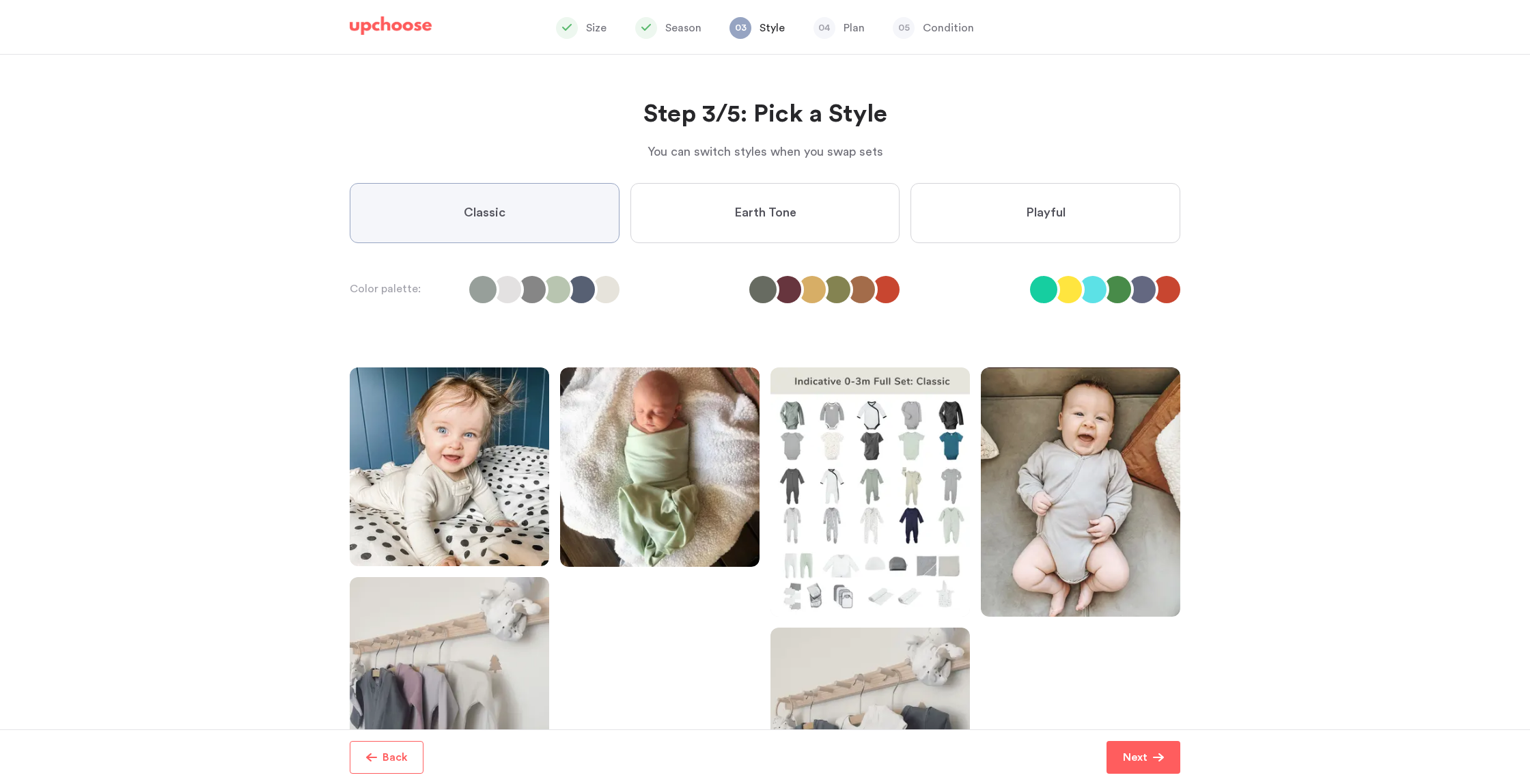
click at [1039, 240] on label "Playful" at bounding box center [1045, 213] width 270 height 60
click at [0, 0] on input "Playful" at bounding box center [0, 0] width 0 height 0
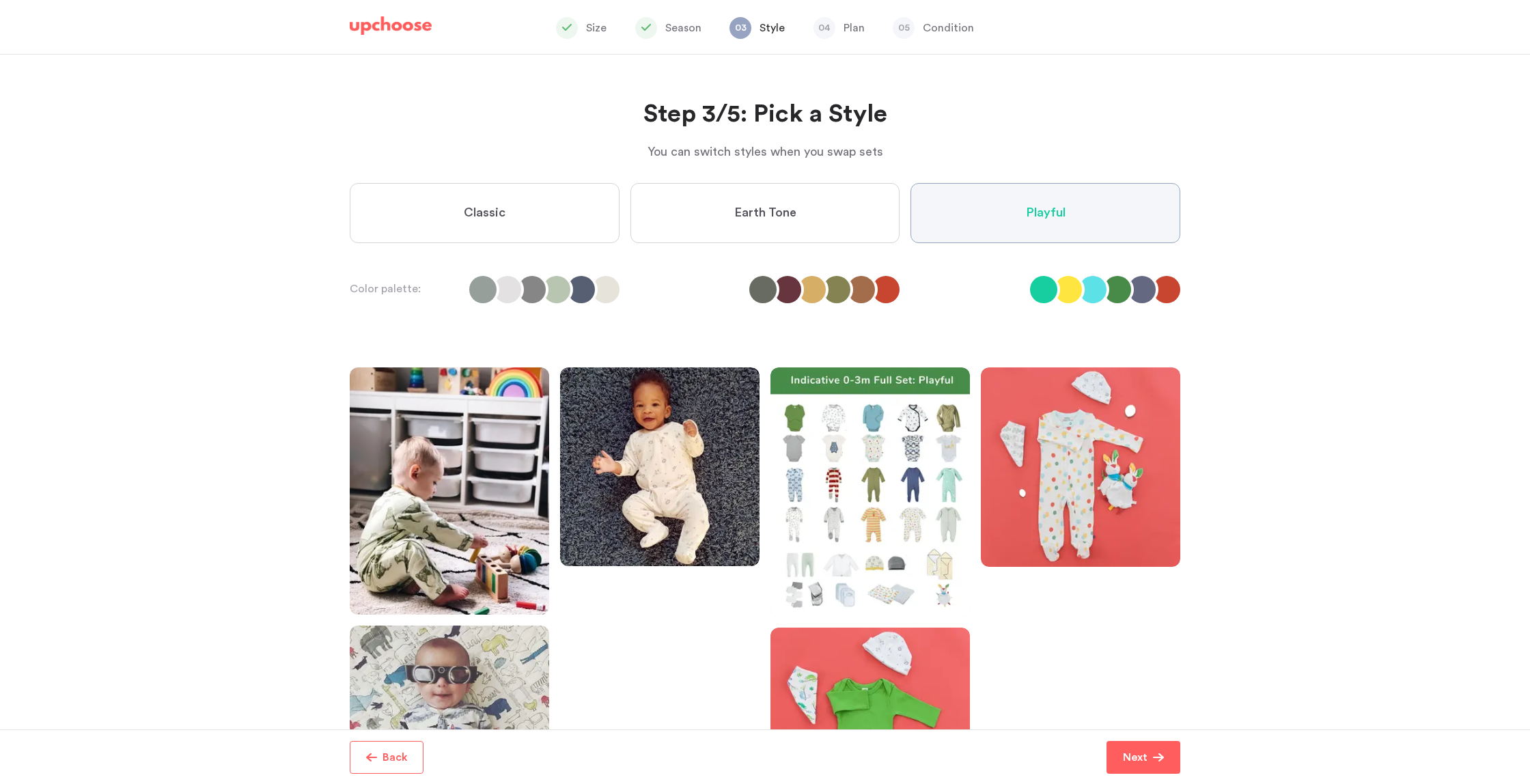
scroll to position [119, 0]
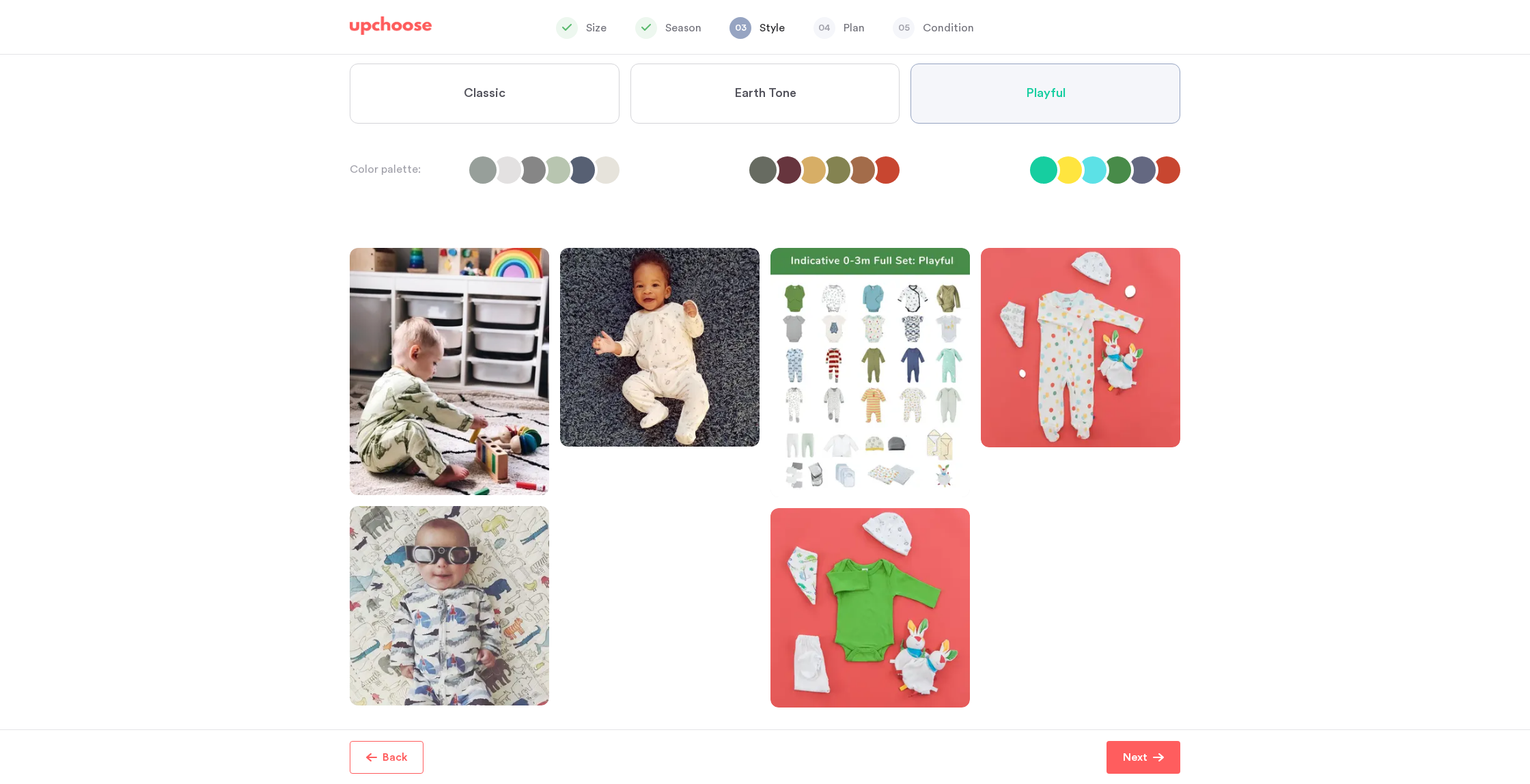
click at [1176, 759] on button "Next" at bounding box center [1143, 757] width 74 height 33
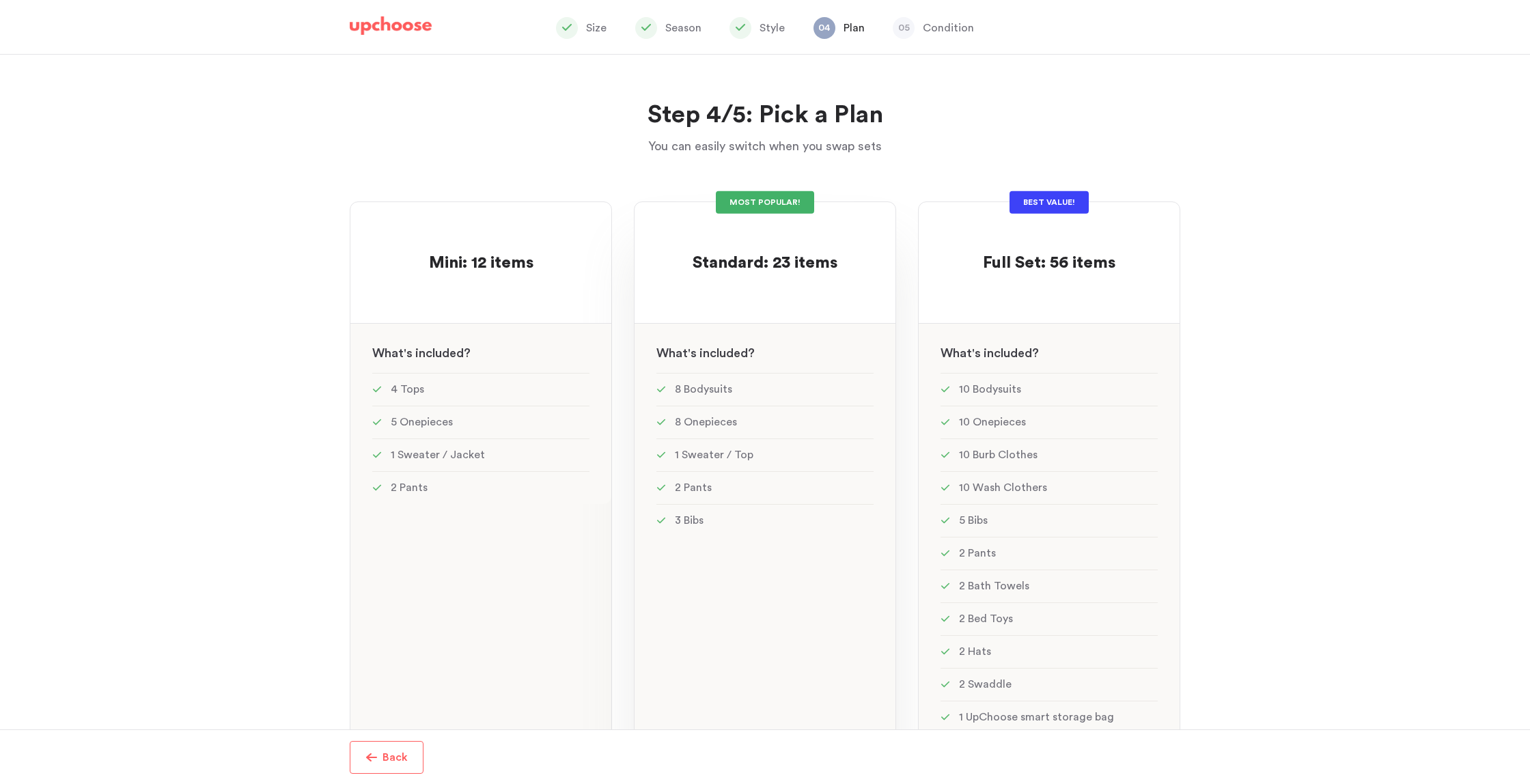
click at [745, 586] on div "MOST POPULAR! Standard: 23 items Standard: 23 items See w W hat's included ? 8 …" at bounding box center [765, 475] width 262 height 547
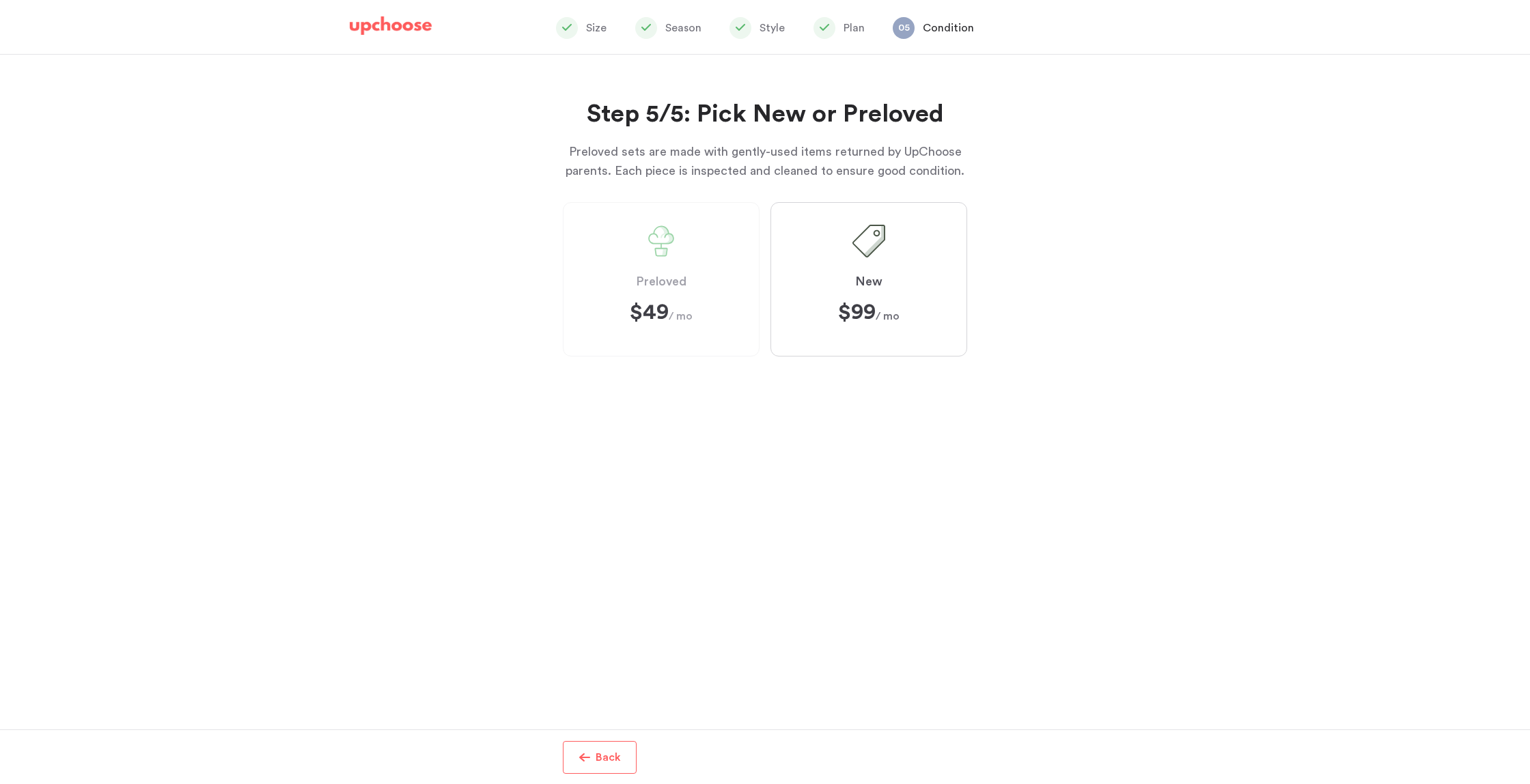
drag, startPoint x: 559, startPoint y: 754, endPoint x: 573, endPoint y: 757, distance: 14.3
click at [564, 756] on div "More info Back Finish Next: Delivery Next: Delivery" at bounding box center [765, 756] width 863 height 54
click at [572, 757] on button "Back" at bounding box center [599, 757] width 74 height 33
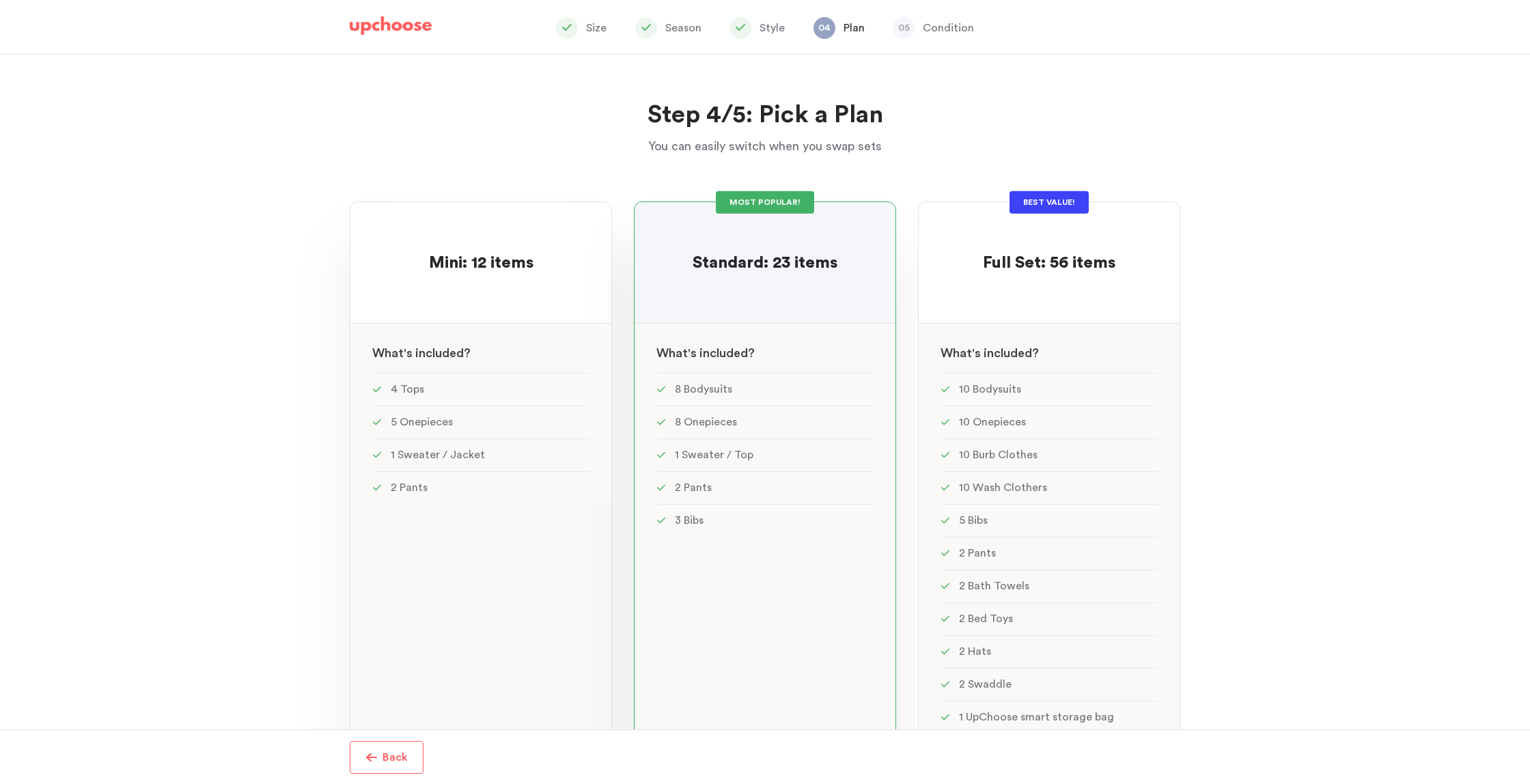
click at [541, 558] on div "Mini: 12 items Mini: 12 items See w W hat's included ? 4 Tops 5 Onepieces 1 Swe…" at bounding box center [481, 475] width 262 height 547
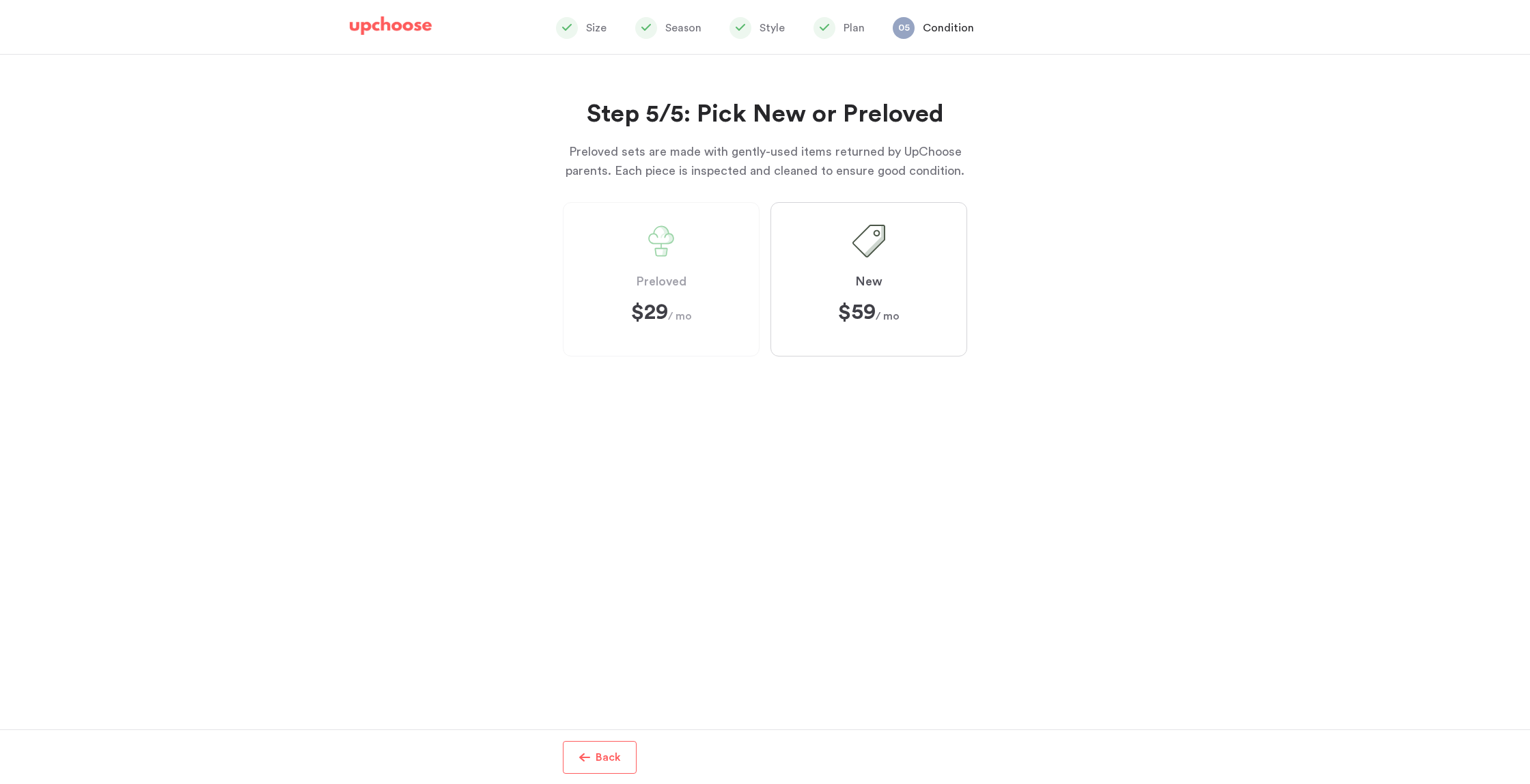
click at [612, 753] on p "Back" at bounding box center [608, 757] width 25 height 16
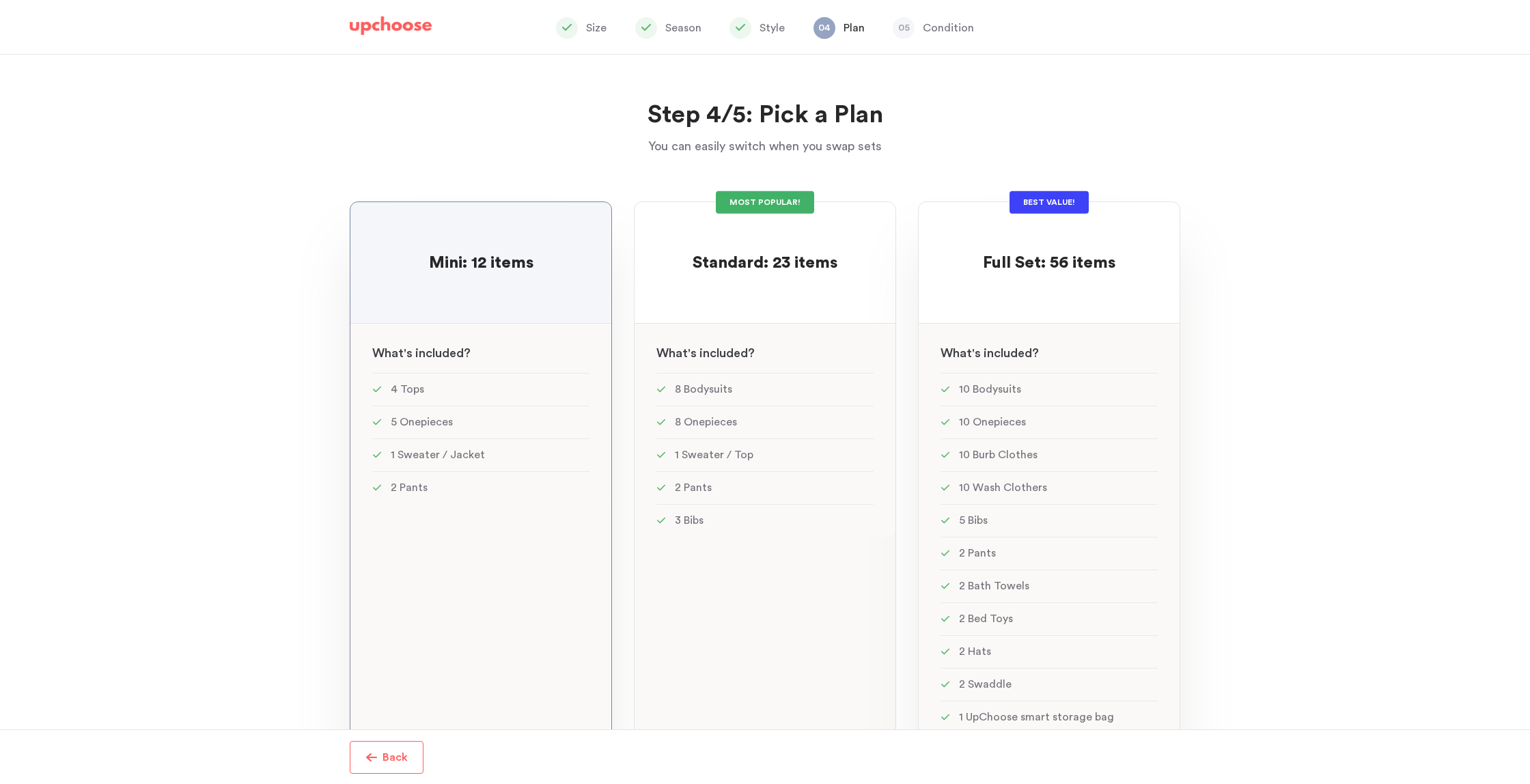
click at [953, 540] on li "2 Pants" at bounding box center [1048, 553] width 217 height 33
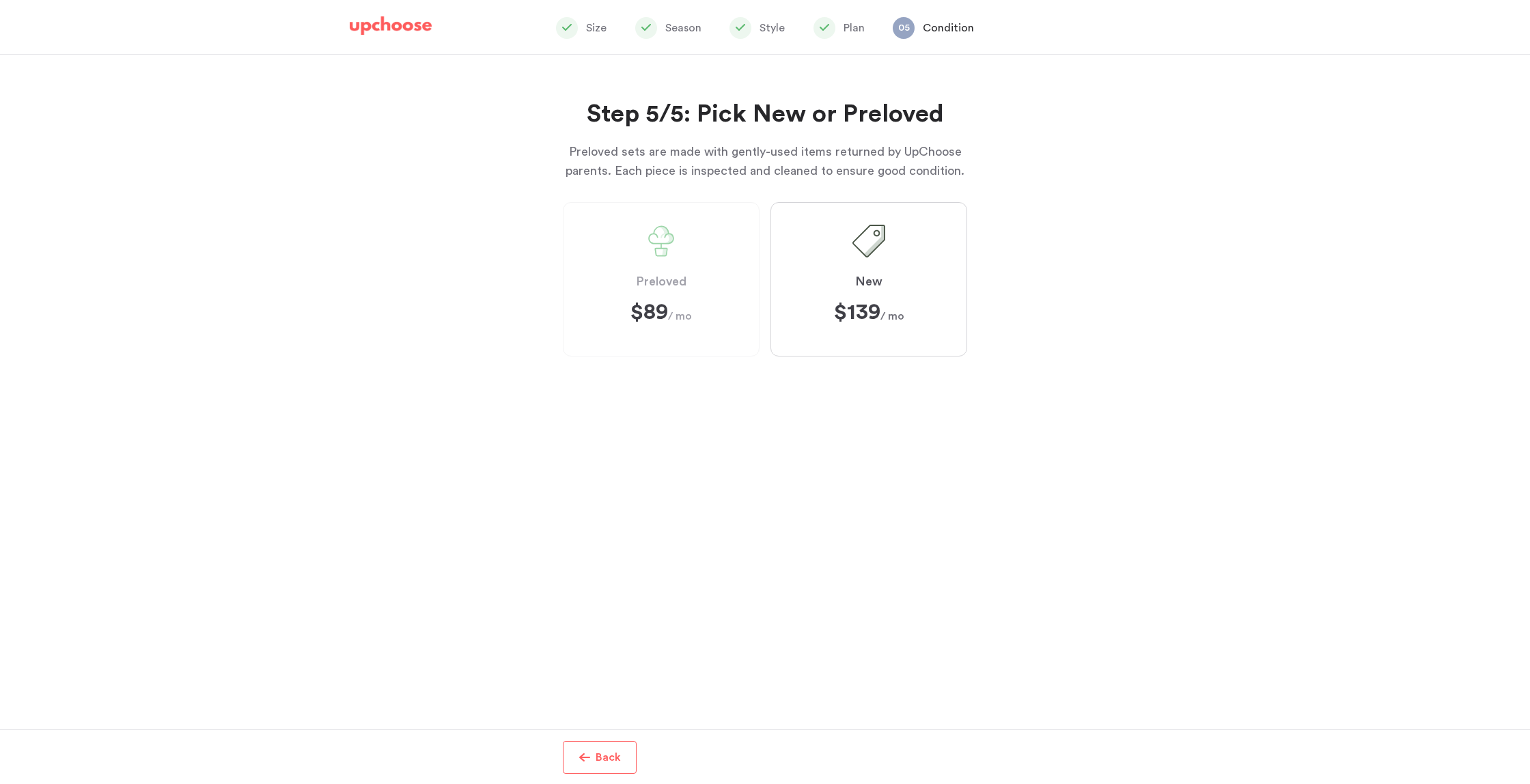
click at [609, 754] on p "Back" at bounding box center [608, 757] width 25 height 16
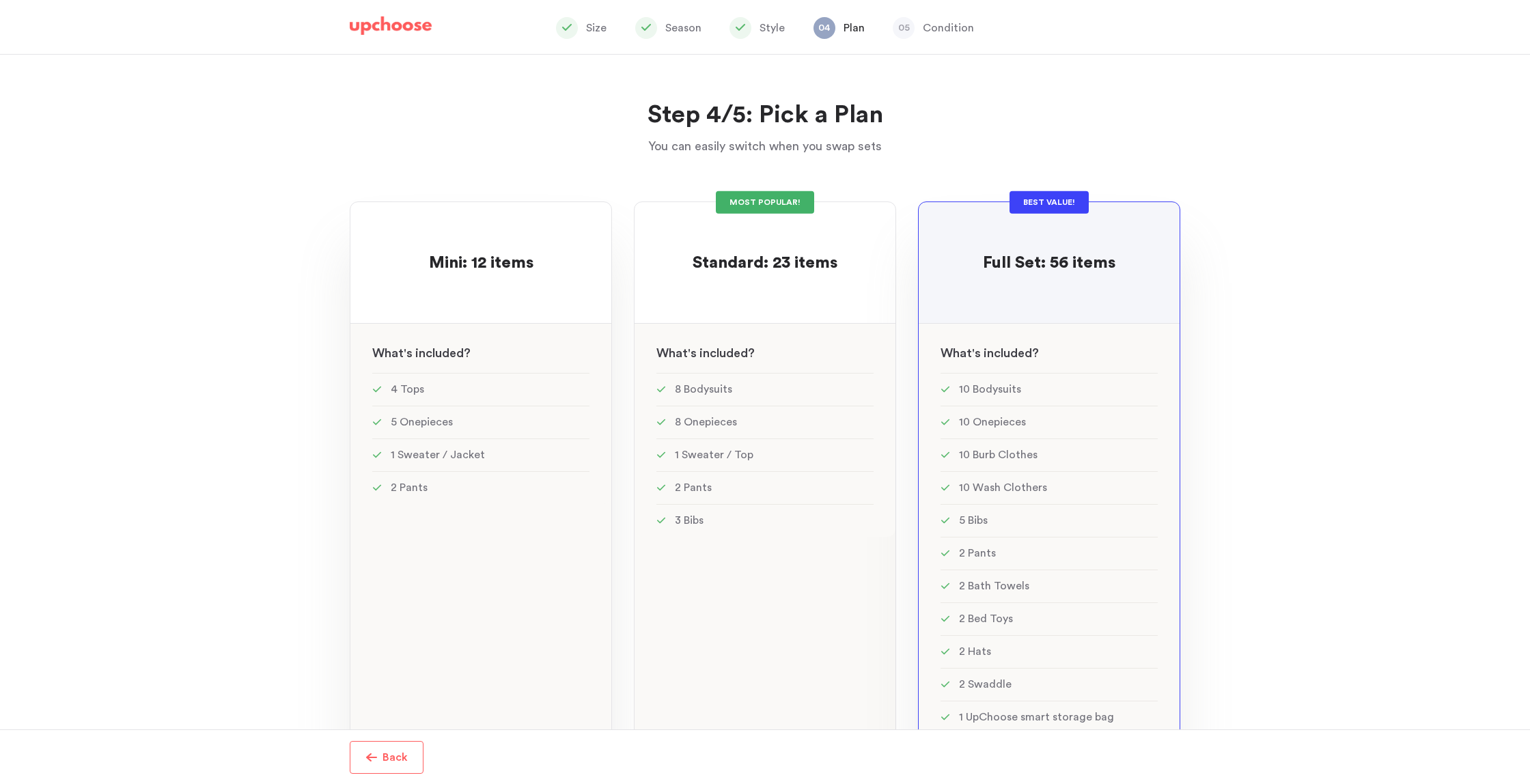
click at [412, 703] on div "Mini: 12 items Mini: 12 items See w W hat's included ? 4 Tops 5 Onepieces 1 Swe…" at bounding box center [481, 475] width 262 height 547
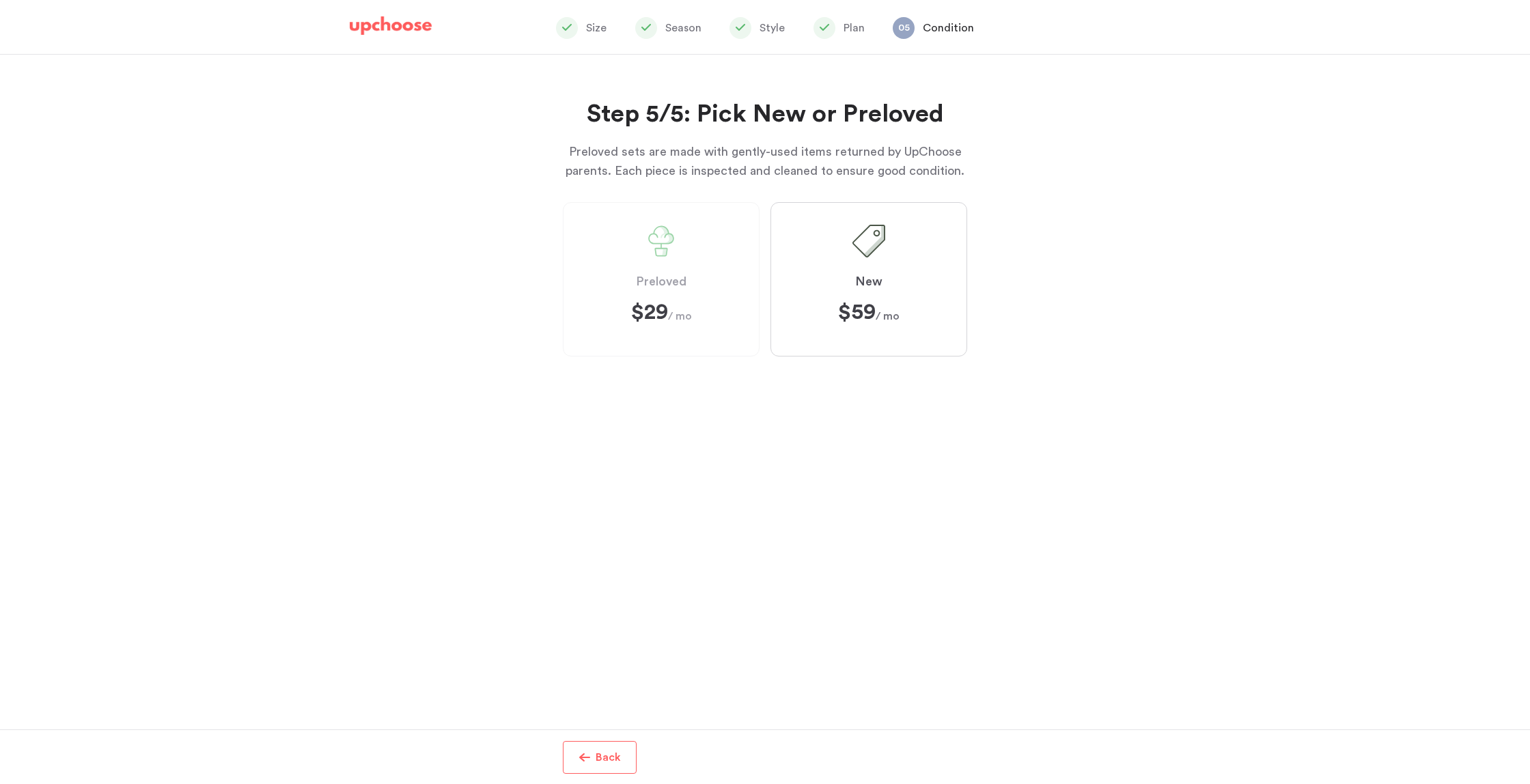
click at [591, 762] on span "Back" at bounding box center [605, 757] width 31 height 16
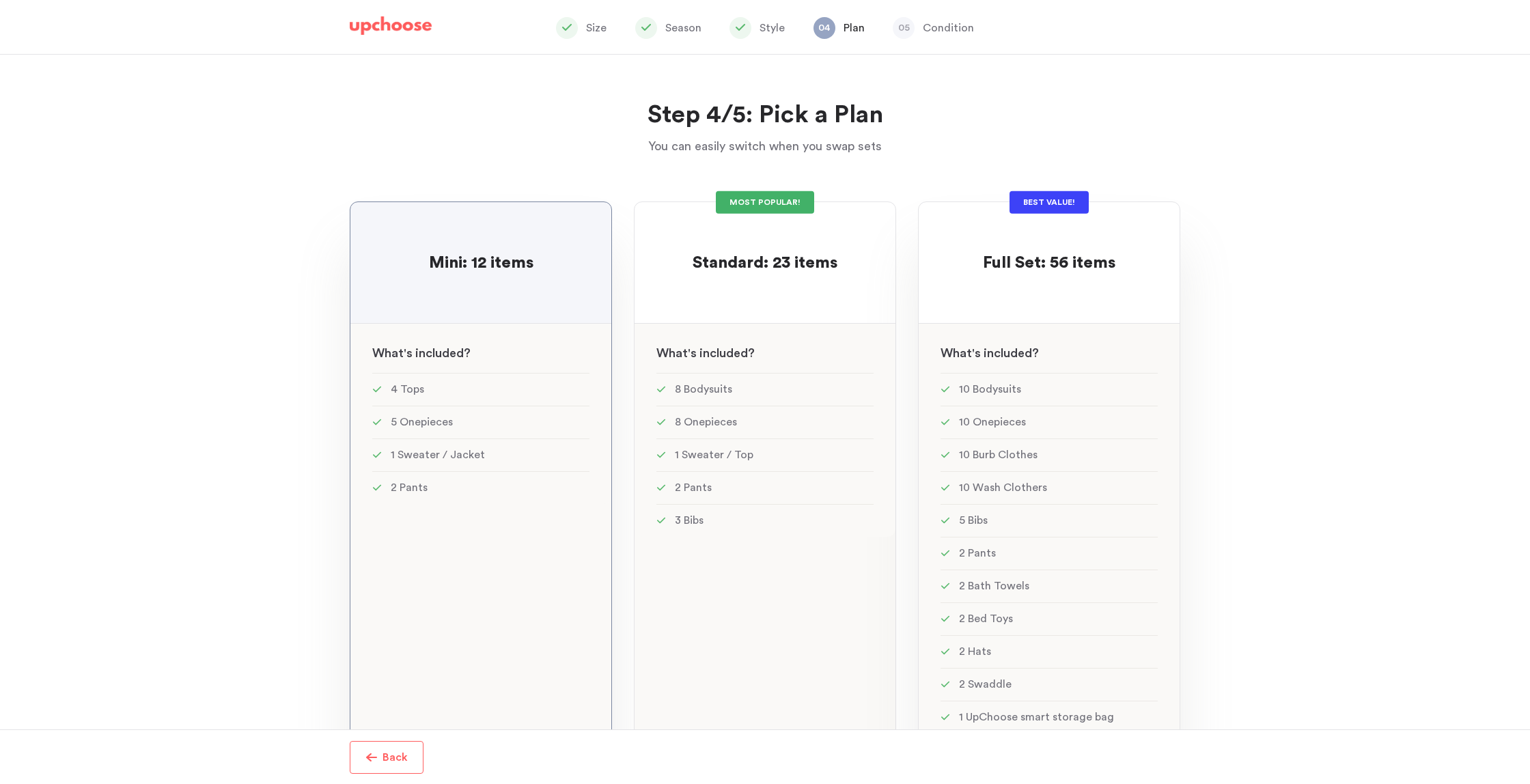
click at [978, 689] on li "2 Swaddle" at bounding box center [1048, 684] width 217 height 33
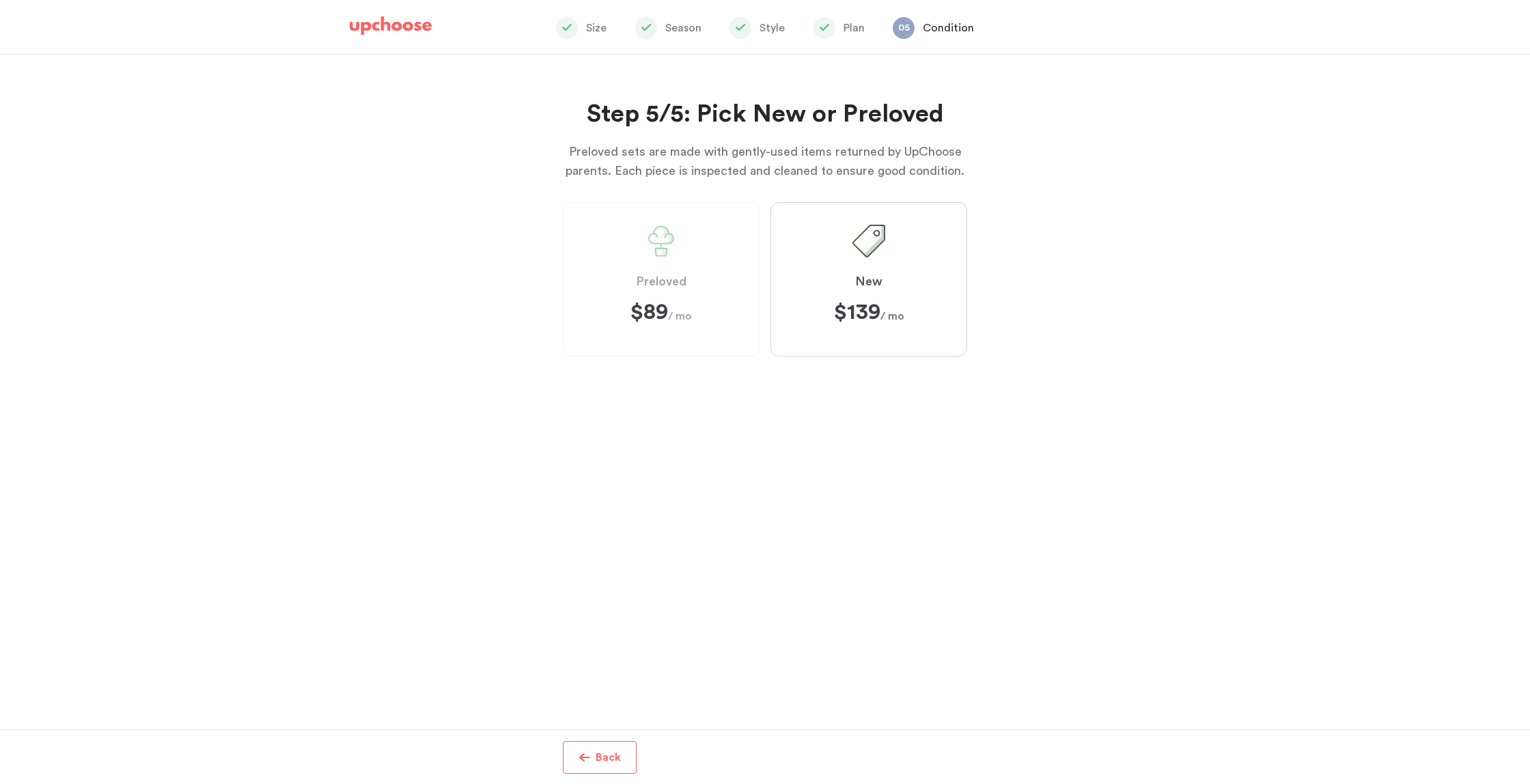
click at [888, 310] on span "$139 $139 / mo" at bounding box center [869, 312] width 70 height 22
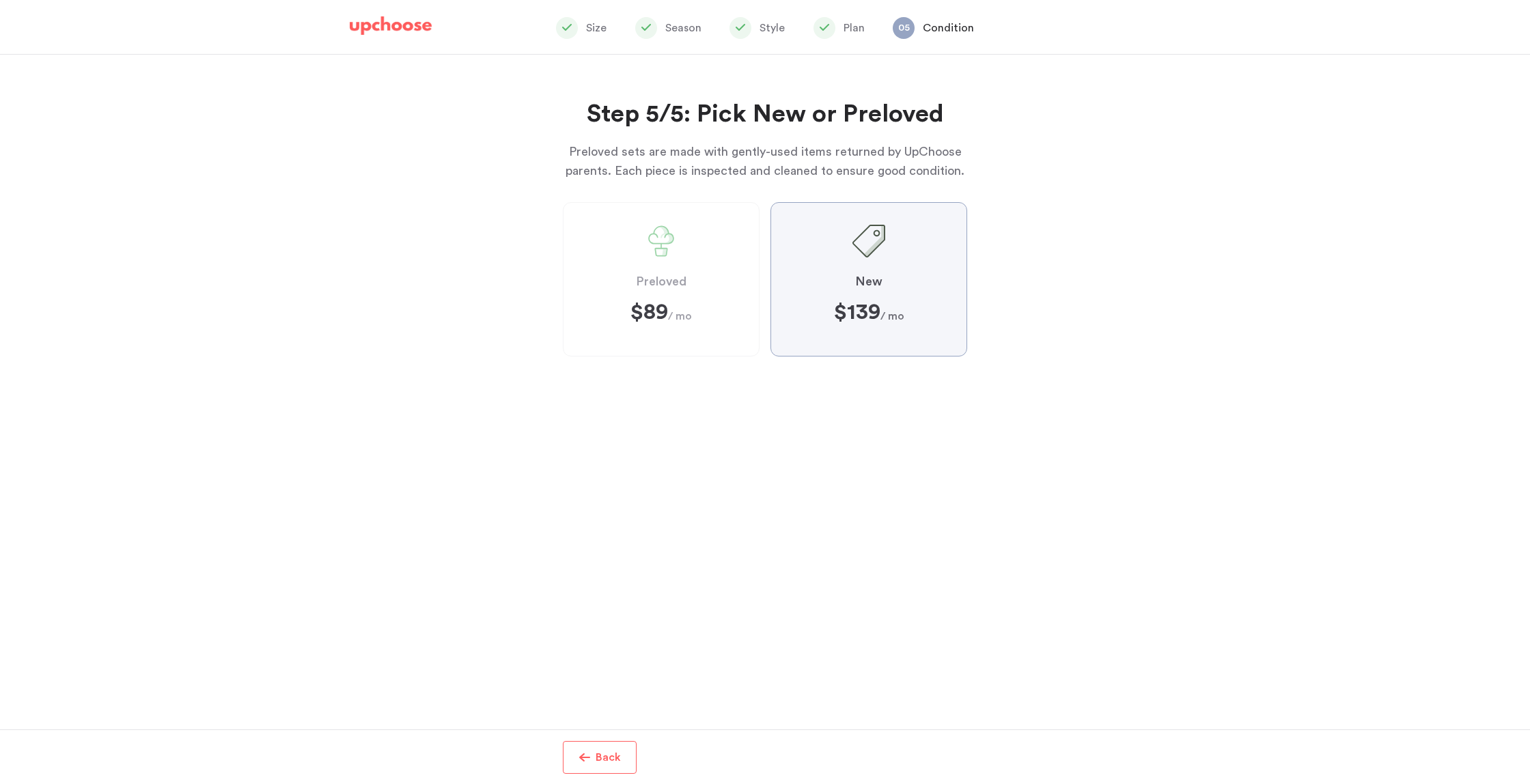
click at [0, 0] on input "New $139 $139 / mo" at bounding box center [0, 0] width 0 height 0
